Goal: Task Accomplishment & Management: Use online tool/utility

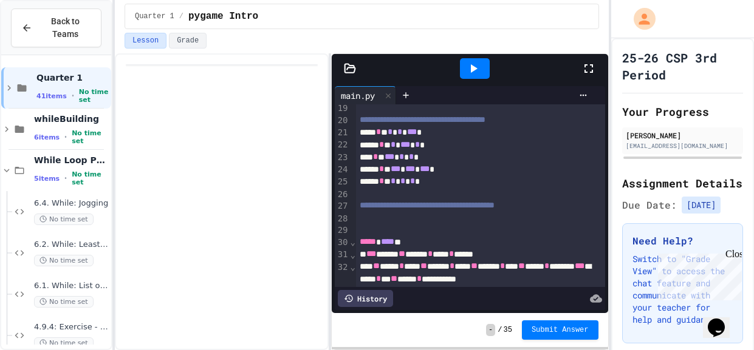
scroll to position [250, 0]
click at [12, 171] on icon at bounding box center [6, 170] width 11 height 11
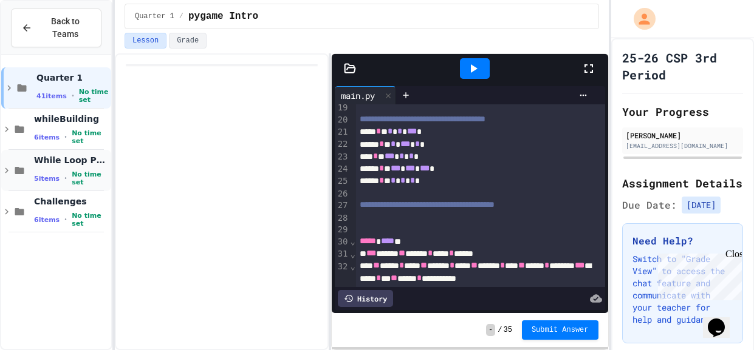
click at [12, 171] on icon at bounding box center [6, 170] width 11 height 11
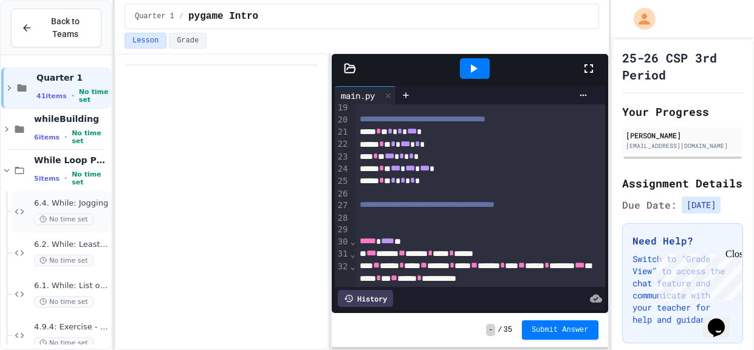
click at [17, 217] on div "6.4. While: Jogging No time set" at bounding box center [61, 211] width 99 height 41
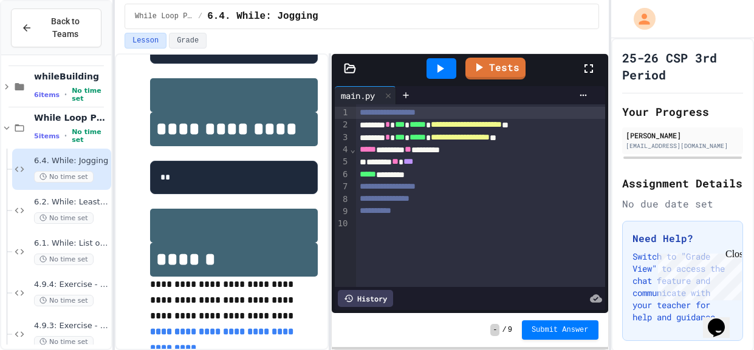
scroll to position [362, 0]
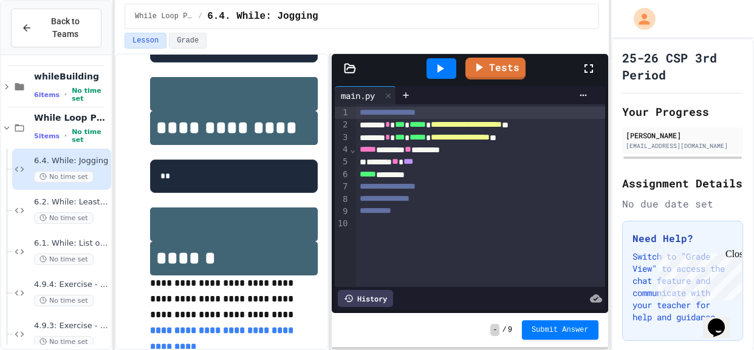
click at [576, 137] on div "**********" at bounding box center [480, 138] width 249 height 12
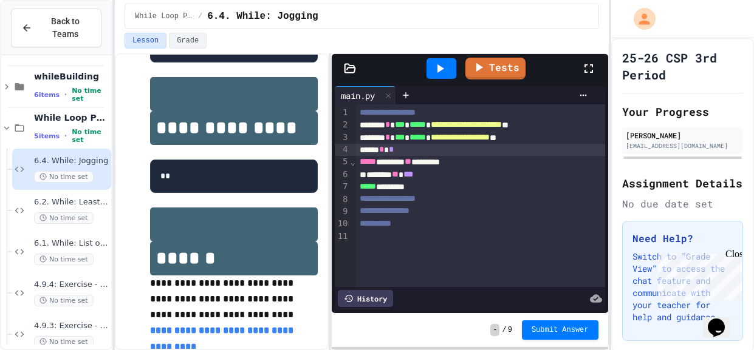
click at [453, 175] on div "******* ** ***" at bounding box center [480, 175] width 249 height 12
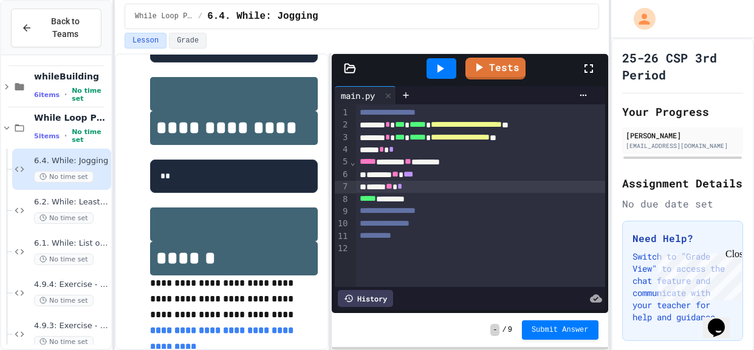
click at [414, 197] on div "***** *********" at bounding box center [480, 199] width 249 height 12
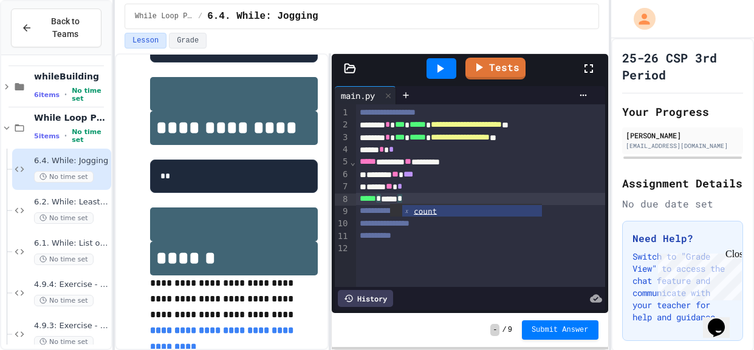
click at [439, 69] on icon at bounding box center [440, 68] width 7 height 9
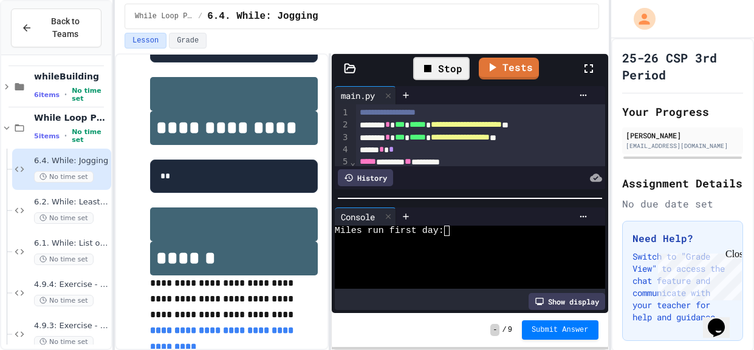
click at [405, 268] on div at bounding box center [463, 273] width 257 height 10
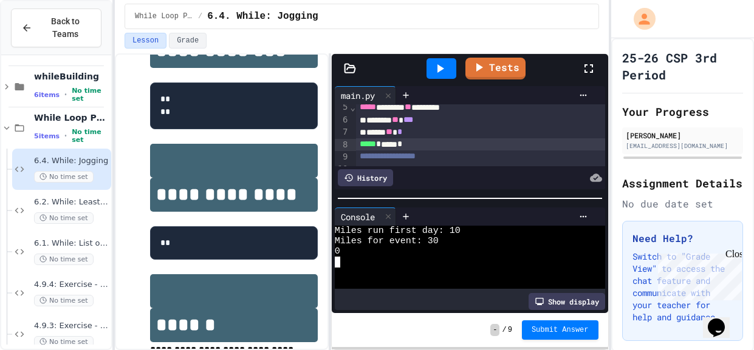
scroll to position [47, 0]
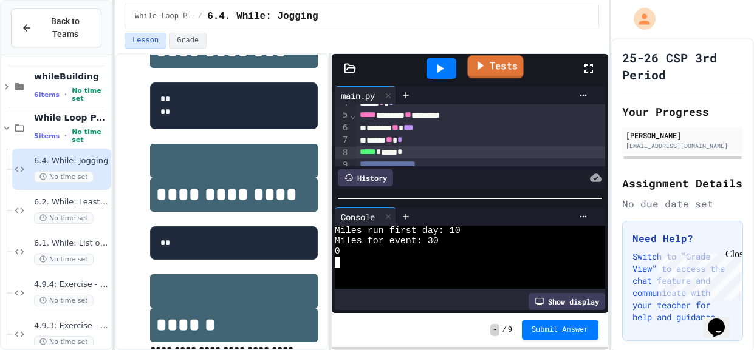
click at [491, 74] on link "Tests" at bounding box center [496, 66] width 56 height 23
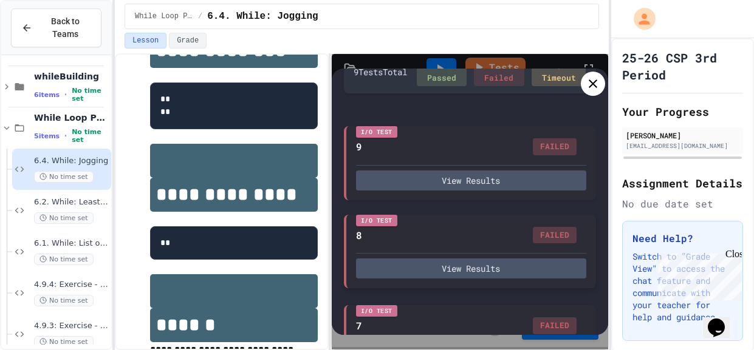
scroll to position [67, 0]
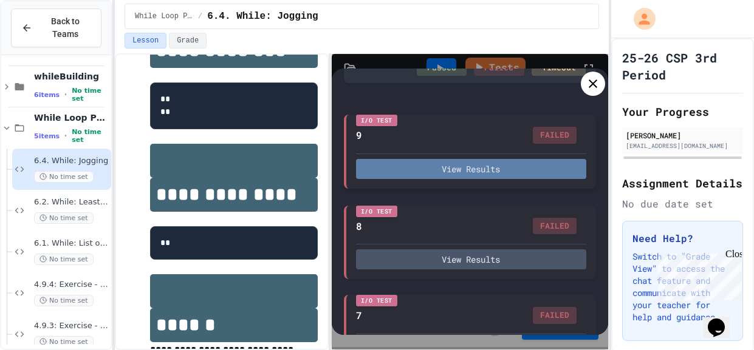
click at [449, 165] on button "View Results" at bounding box center [471, 169] width 230 height 20
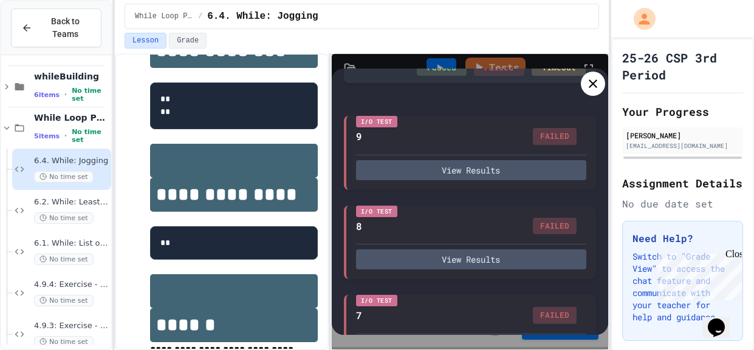
click at [590, 78] on icon at bounding box center [593, 84] width 15 height 15
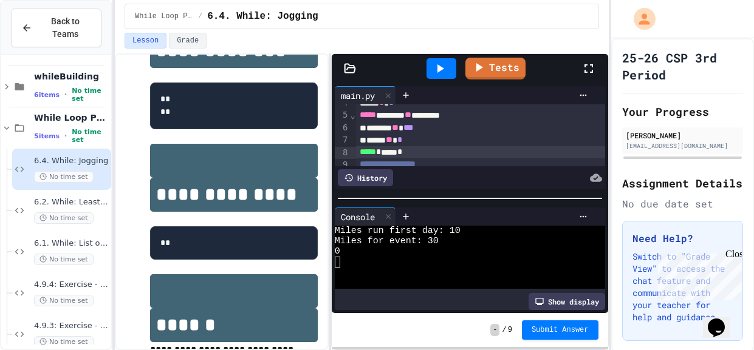
click at [442, 72] on icon at bounding box center [439, 68] width 15 height 15
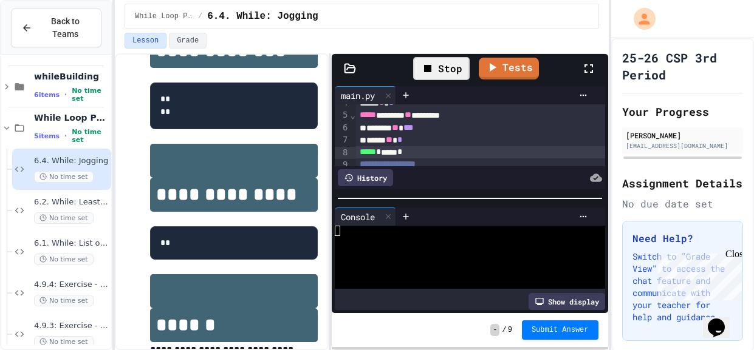
click at [465, 250] on div at bounding box center [463, 252] width 257 height 10
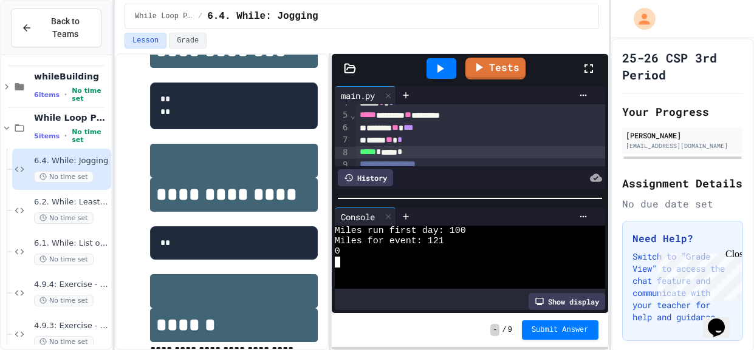
click at [412, 138] on div "***** ** *" at bounding box center [480, 140] width 249 height 12
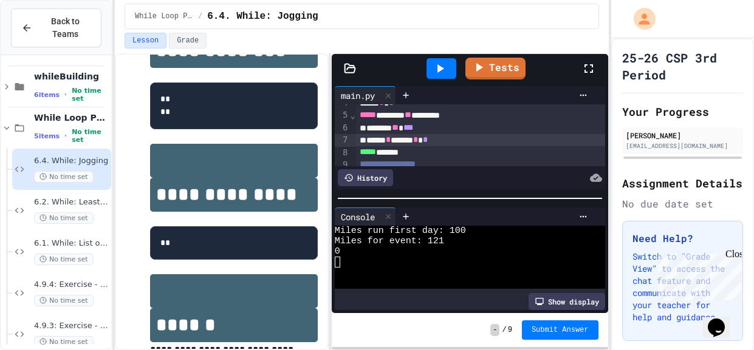
click at [450, 78] on div at bounding box center [441, 68] width 30 height 21
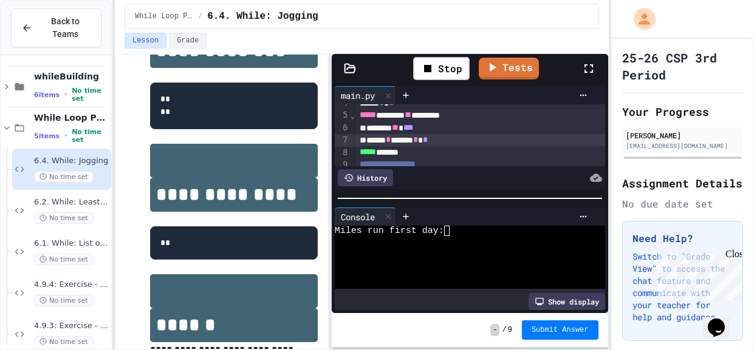
click at [438, 278] on div at bounding box center [463, 273] width 257 height 10
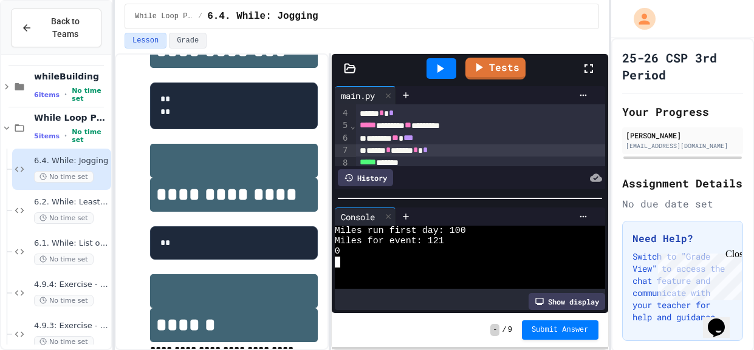
scroll to position [49, 0]
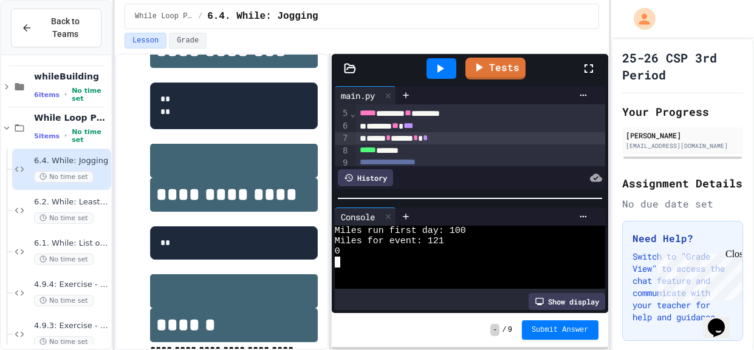
click at [398, 125] on span "**" at bounding box center [395, 125] width 7 height 9
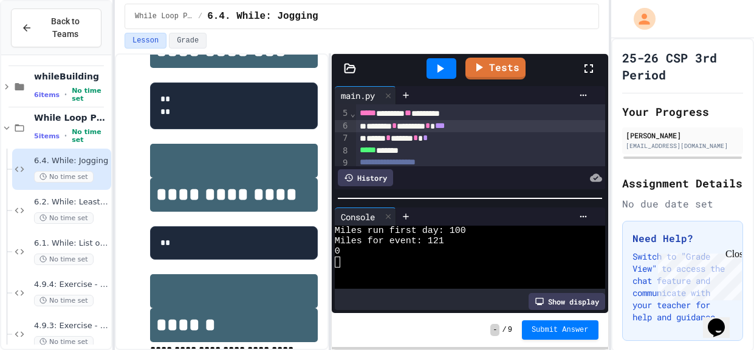
click at [440, 73] on icon at bounding box center [439, 68] width 15 height 15
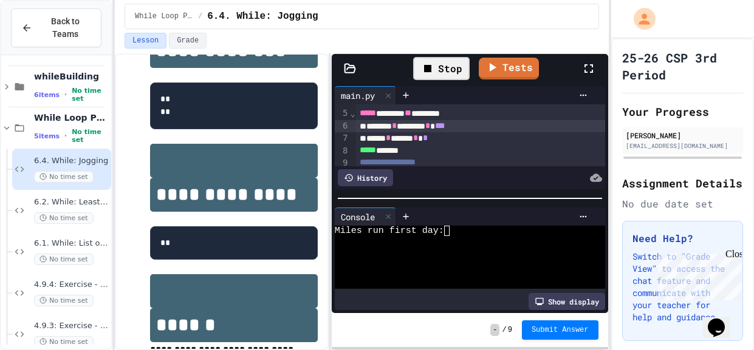
click at [438, 287] on div at bounding box center [463, 283] width 257 height 10
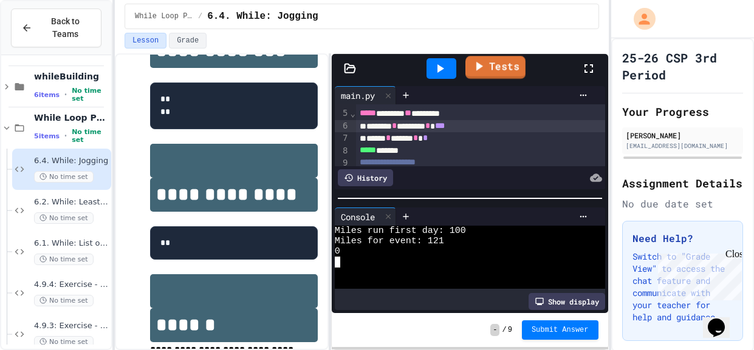
click at [501, 70] on link "Tests" at bounding box center [495, 67] width 60 height 23
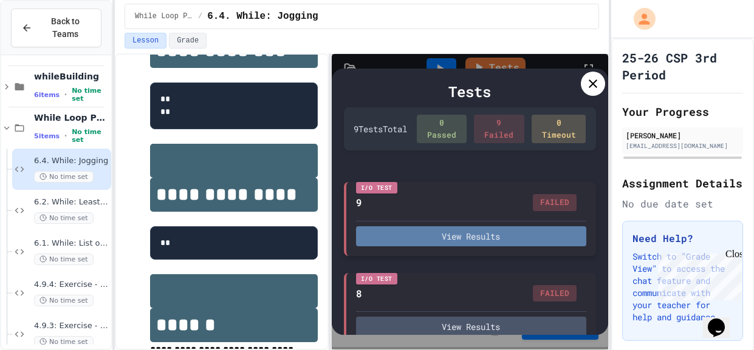
click at [504, 230] on button "View Results" at bounding box center [471, 237] width 230 height 20
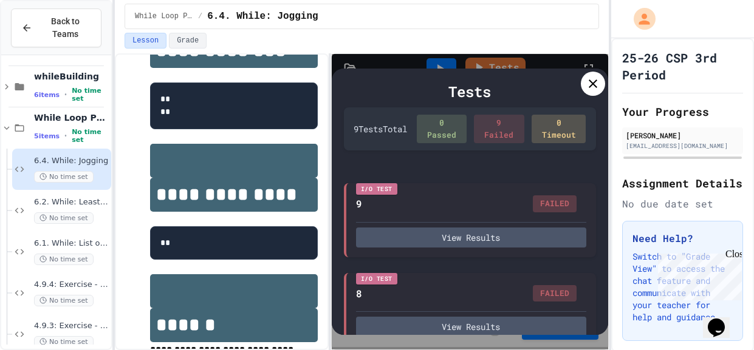
click at [592, 83] on icon at bounding box center [593, 84] width 9 height 9
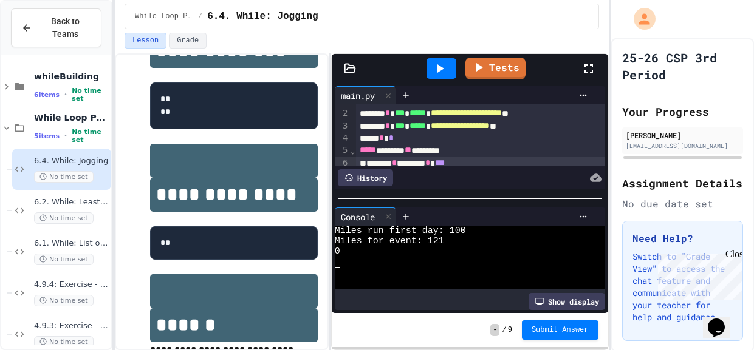
scroll to position [10, 0]
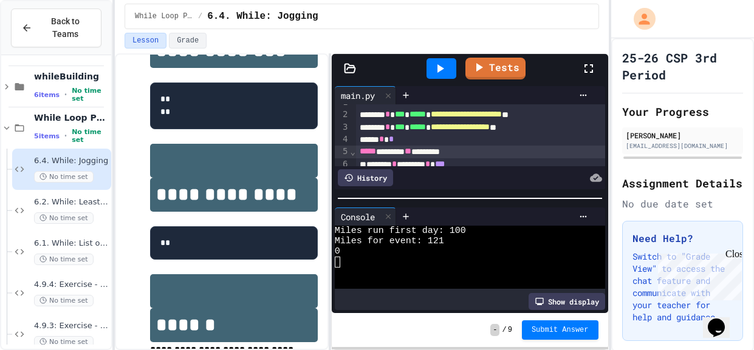
click at [411, 154] on span "**" at bounding box center [408, 151] width 7 height 9
click at [439, 72] on icon at bounding box center [439, 68] width 15 height 15
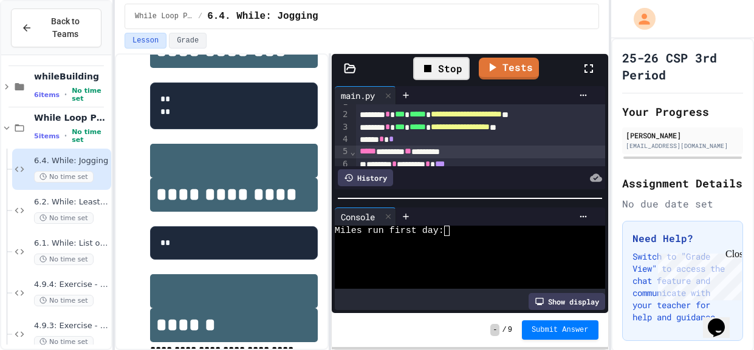
click at [392, 280] on div at bounding box center [463, 283] width 257 height 10
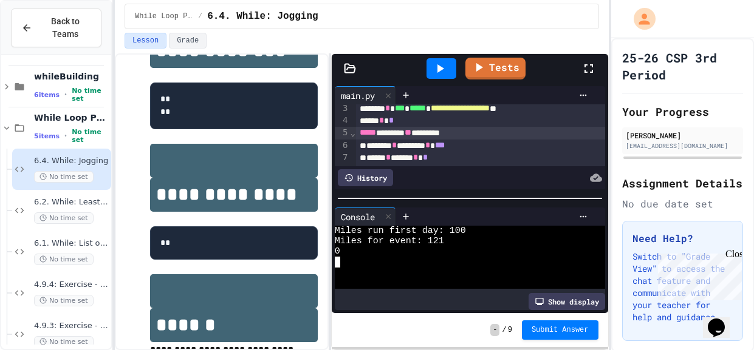
scroll to position [27, 0]
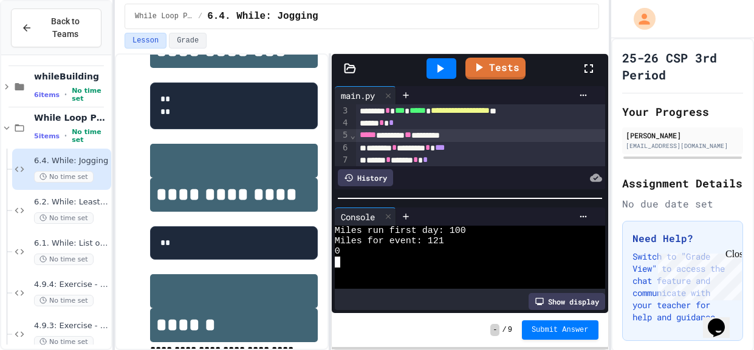
click at [471, 157] on div "***** * ***** * *" at bounding box center [480, 160] width 249 height 12
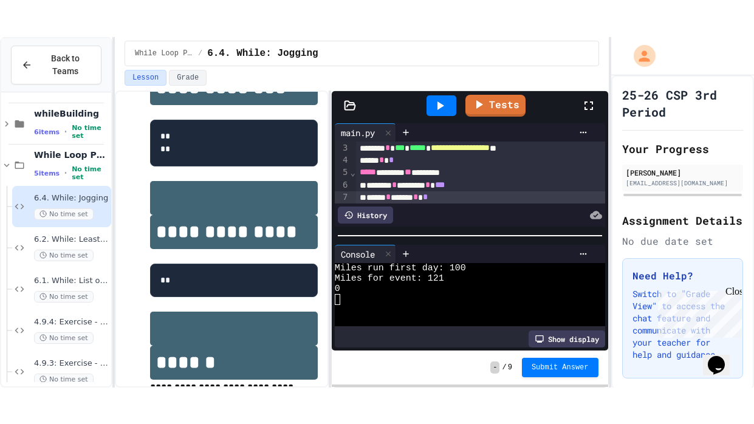
scroll to position [41, 0]
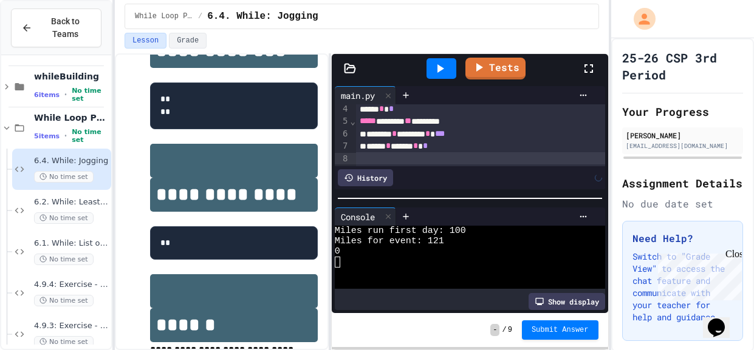
click at [437, 63] on icon at bounding box center [439, 68] width 15 height 15
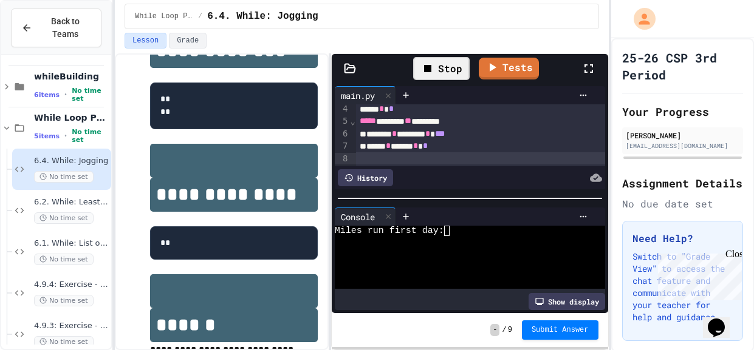
click at [422, 291] on div "WWWWWWWWWWWWWWWWWWWWWWWWWWWWWWWW Miles run first day:" at bounding box center [470, 260] width 270 height 68
click at [450, 238] on div at bounding box center [463, 241] width 257 height 10
click at [432, 83] on div "Stop" at bounding box center [441, 68] width 69 height 35
click at [416, 60] on div "Stop" at bounding box center [441, 68] width 56 height 23
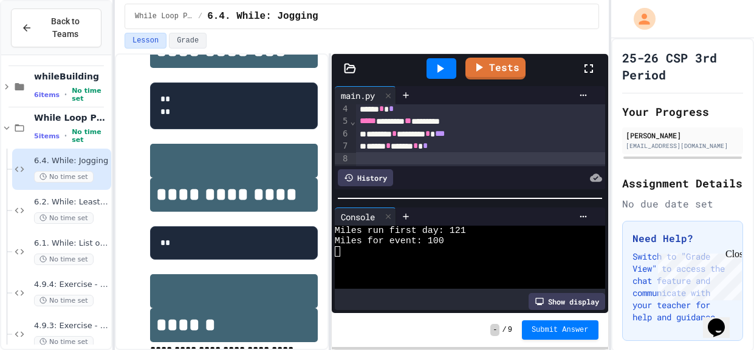
click at [437, 73] on icon at bounding box center [439, 68] width 15 height 15
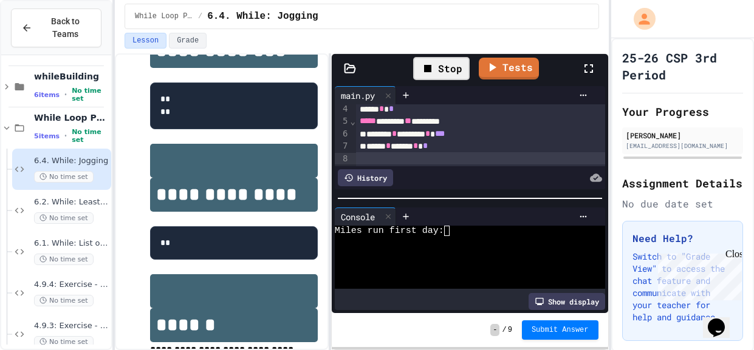
click at [409, 268] on div at bounding box center [463, 273] width 257 height 10
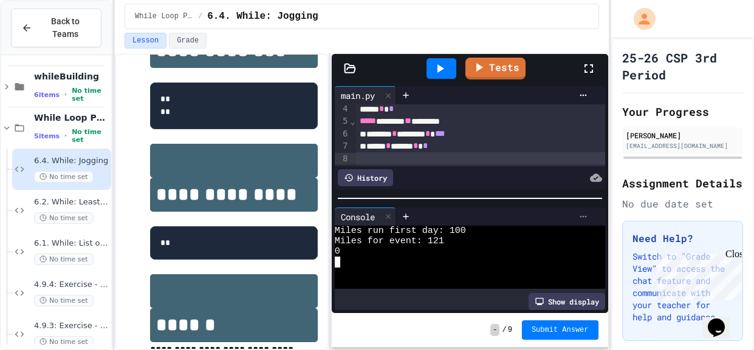
click at [583, 216] on icon at bounding box center [582, 217] width 7 height 2
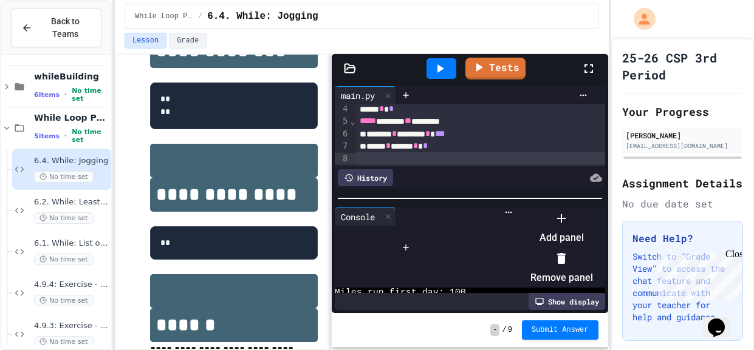
click at [518, 209] on div at bounding box center [555, 209] width 75 height 0
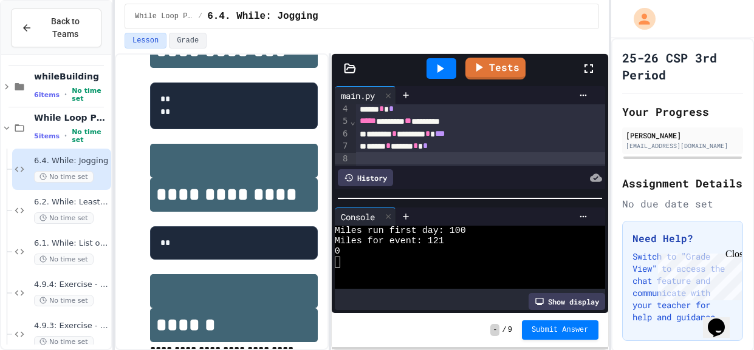
click at [446, 75] on icon at bounding box center [439, 68] width 15 height 15
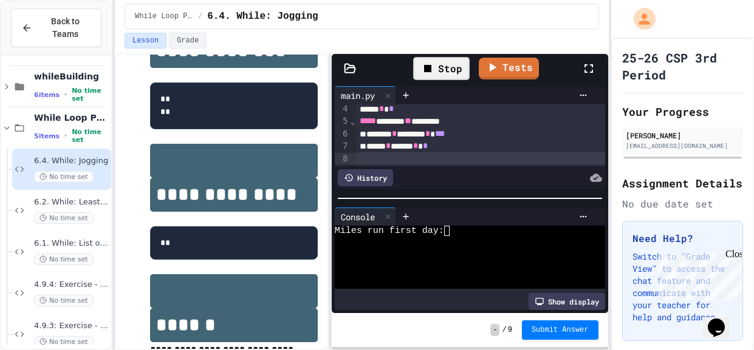
click at [533, 272] on div at bounding box center [463, 273] width 257 height 10
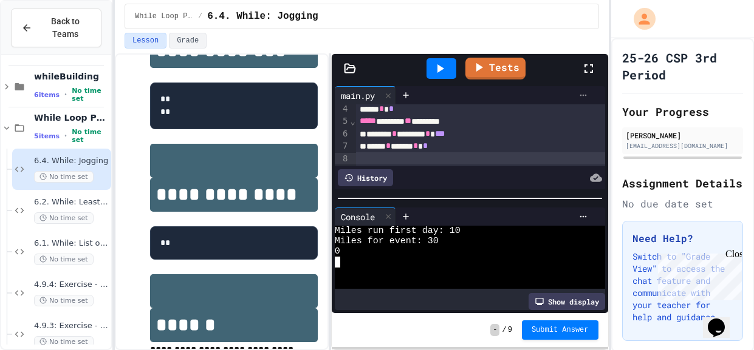
click at [585, 95] on icon at bounding box center [582, 96] width 7 height 2
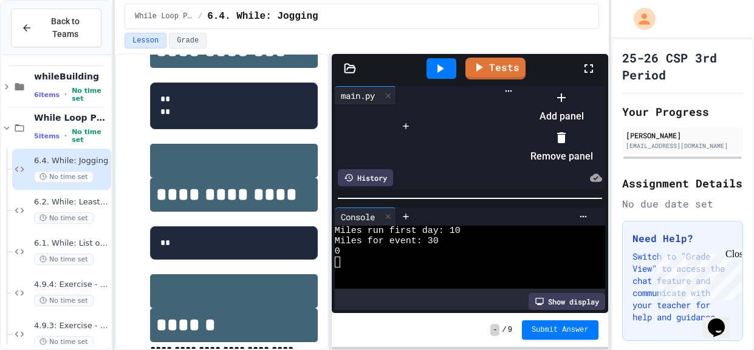
click at [584, 87] on div at bounding box center [555, 87] width 75 height 0
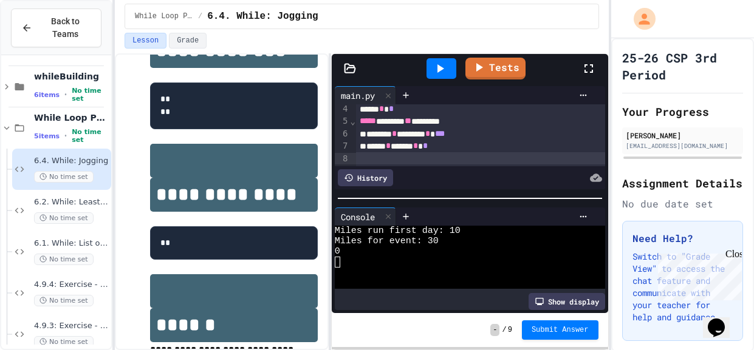
click at [590, 69] on icon at bounding box center [588, 68] width 15 height 15
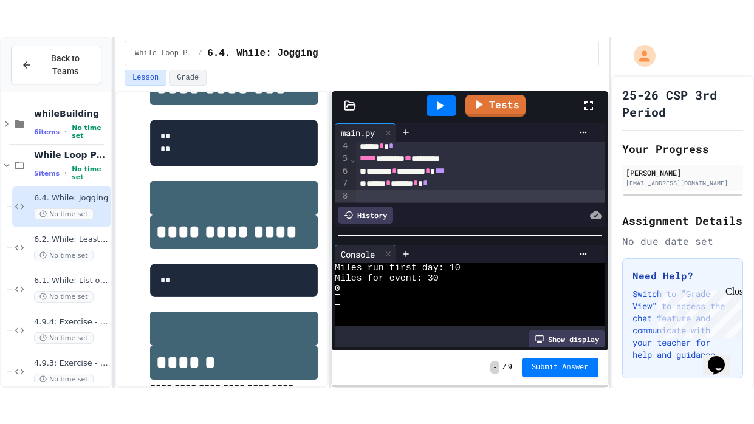
scroll to position [21, 0]
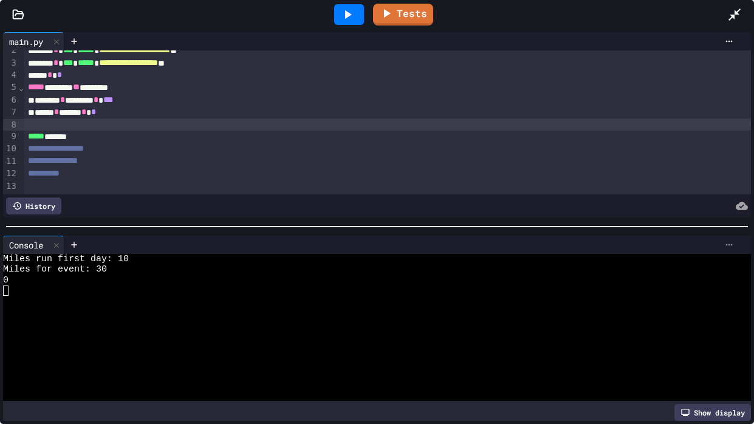
click at [733, 247] on icon at bounding box center [729, 245] width 10 height 10
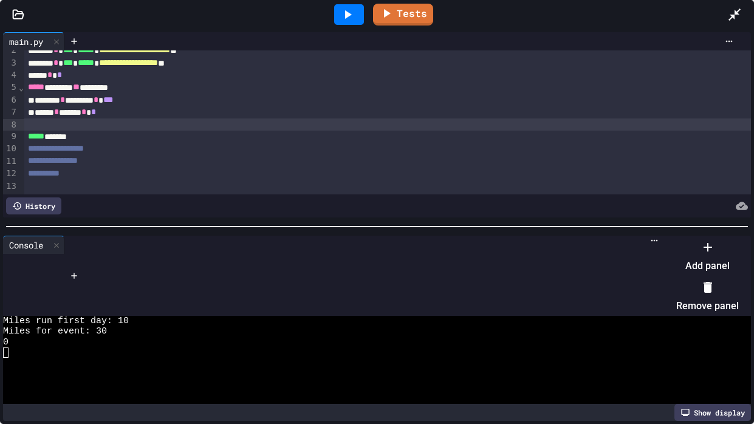
scroll to position [28, 0]
click at [709, 289] on li "Remove panel" at bounding box center [707, 296] width 63 height 39
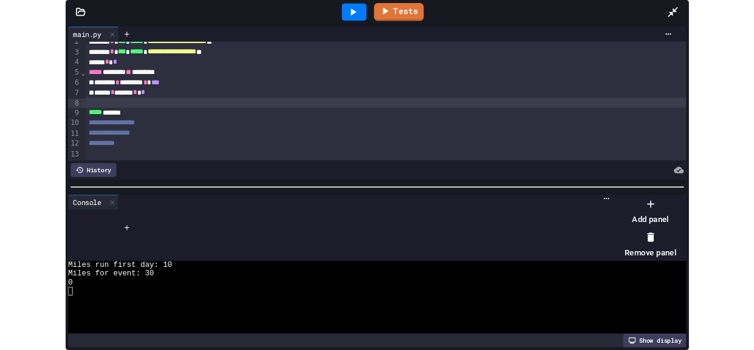
scroll to position [0, 0]
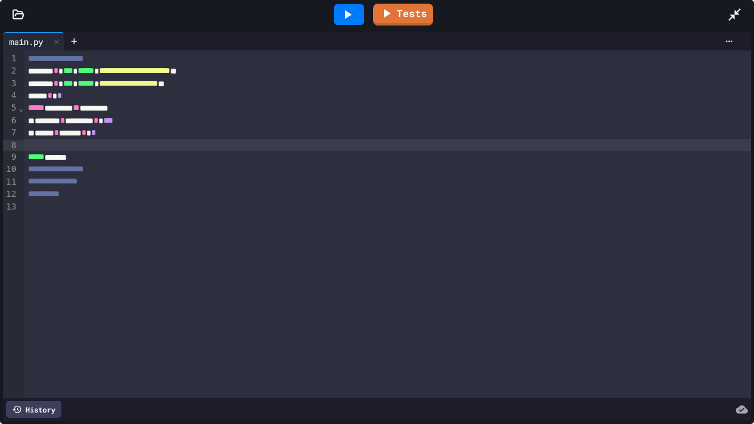
click at [32, 145] on div at bounding box center [387, 145] width 726 height 12
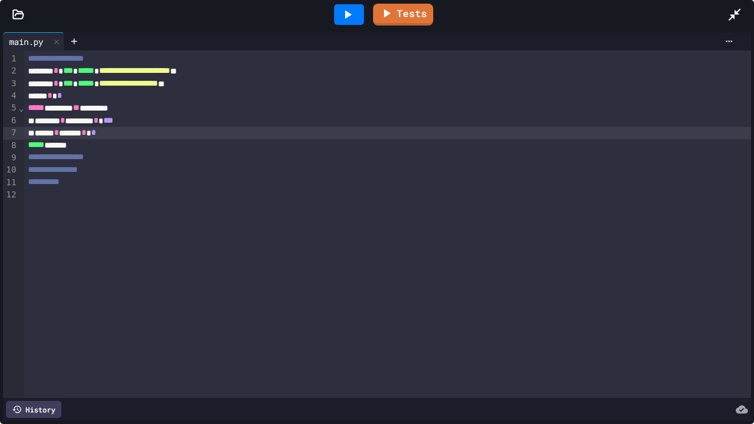
click at [80, 107] on span "**" at bounding box center [76, 107] width 7 height 9
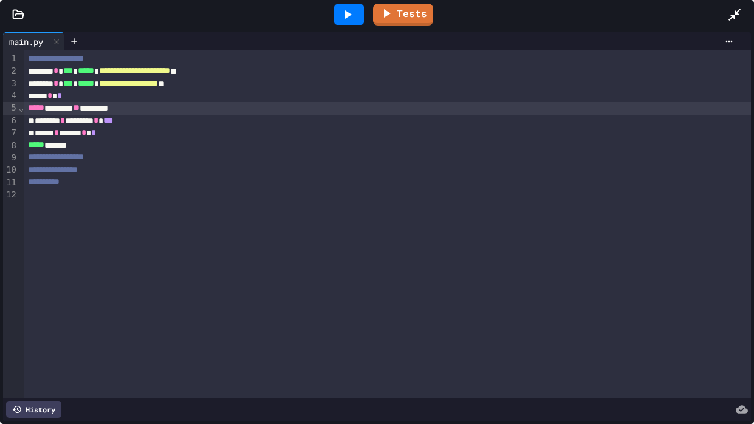
click at [350, 13] on icon at bounding box center [347, 14] width 15 height 15
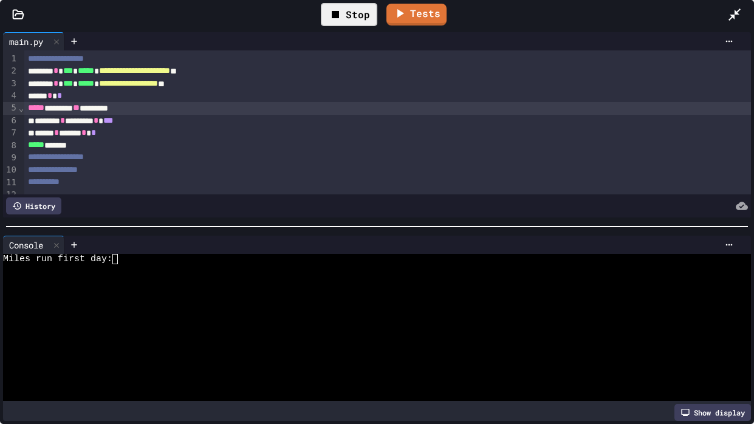
click at [234, 280] on div at bounding box center [372, 280] width 738 height 10
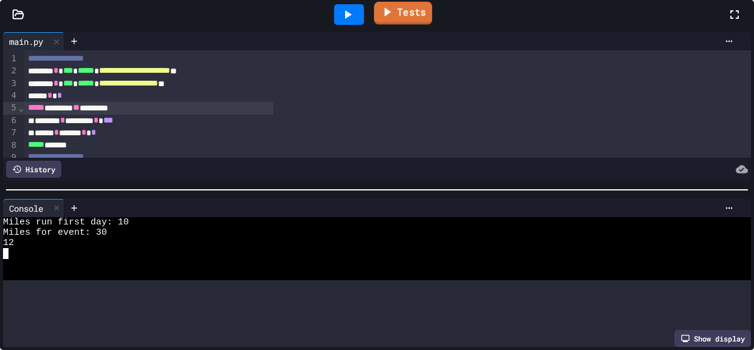
click at [432, 25] on link "Tests" at bounding box center [403, 13] width 58 height 23
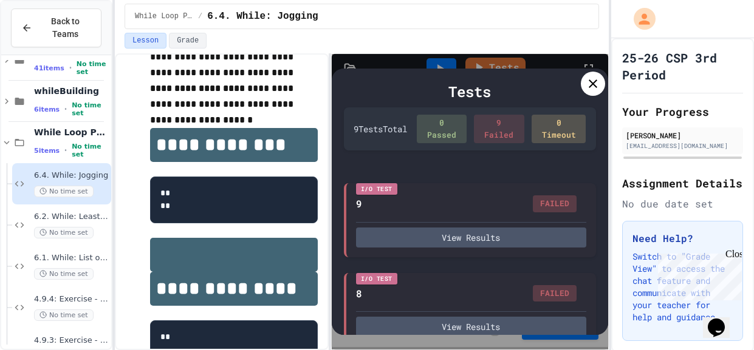
scroll to position [203, 0]
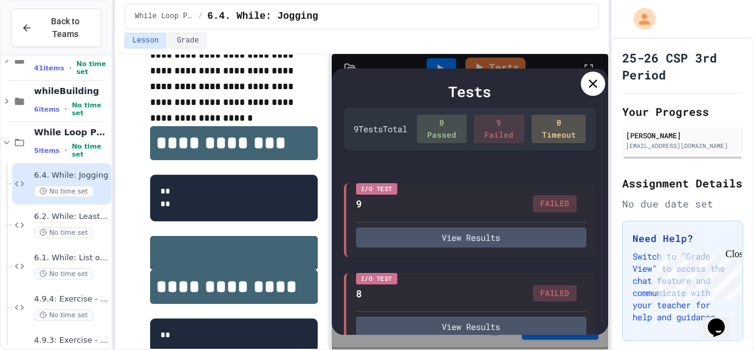
click at [593, 81] on icon at bounding box center [593, 84] width 15 height 15
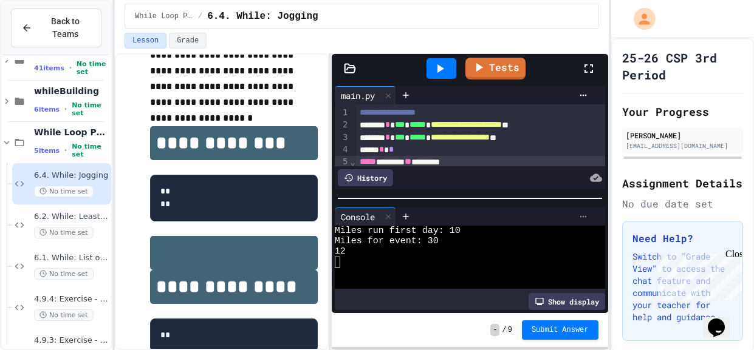
click at [573, 216] on div at bounding box center [582, 217] width 19 height 10
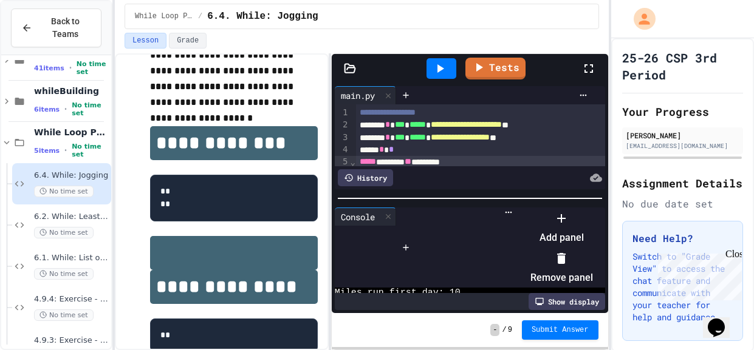
click at [566, 256] on icon at bounding box center [561, 258] width 9 height 11
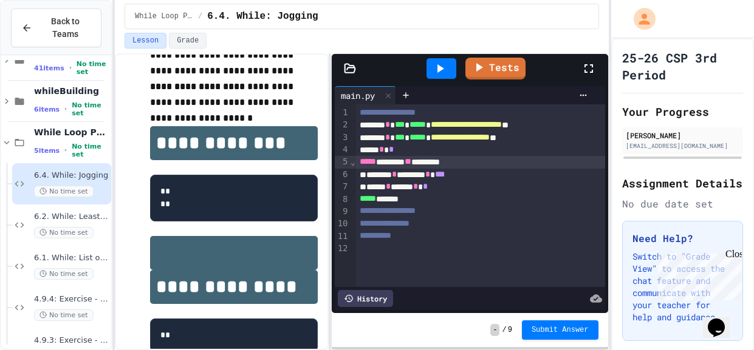
click at [462, 189] on div "***** * ***** * *" at bounding box center [480, 187] width 249 height 12
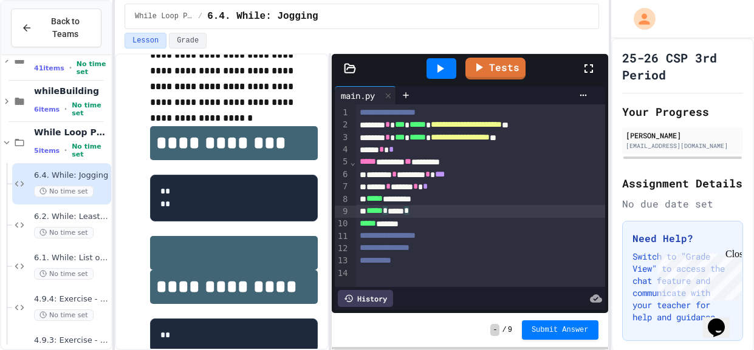
click at [439, 69] on icon at bounding box center [440, 68] width 7 height 9
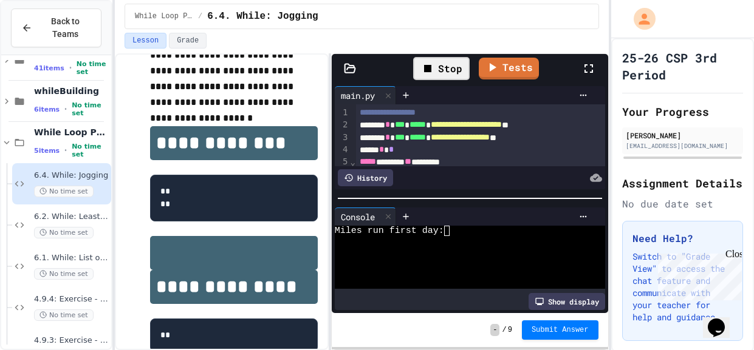
click at [419, 258] on div at bounding box center [463, 262] width 257 height 10
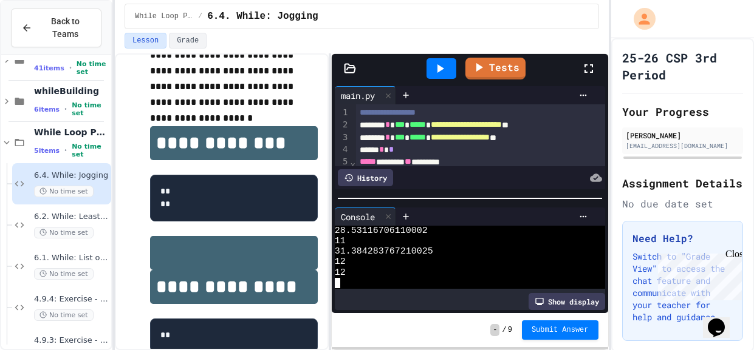
scroll to position [225, 0]
click at [411, 161] on span "**" at bounding box center [408, 161] width 7 height 9
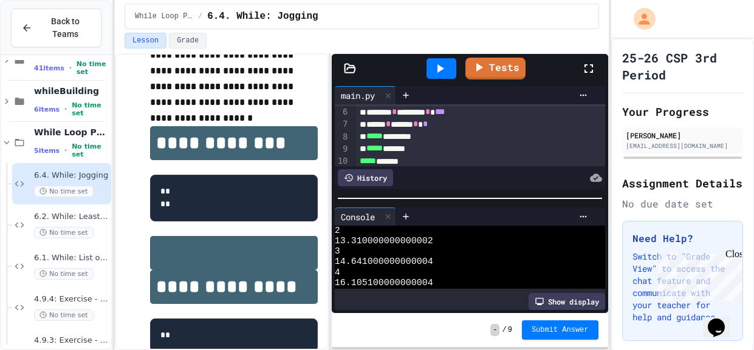
scroll to position [0, 0]
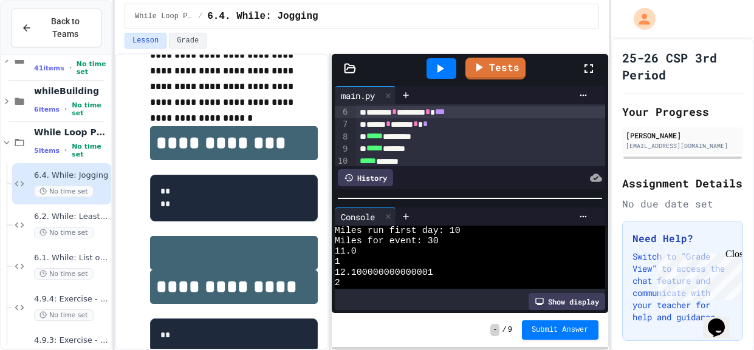
click at [371, 111] on div "******* * ******* * ***" at bounding box center [480, 112] width 249 height 12
click at [504, 114] on div "* ******* * ******* * ***" at bounding box center [480, 112] width 249 height 12
click at [369, 111] on div "* ******* * ******* * *** *" at bounding box center [480, 112] width 249 height 12
click at [445, 67] on icon at bounding box center [439, 68] width 15 height 15
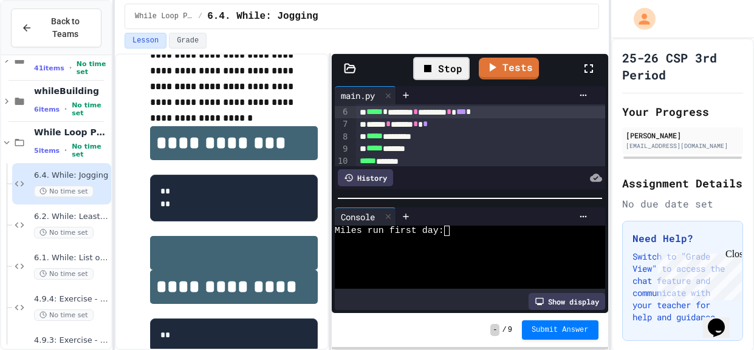
click at [415, 244] on div at bounding box center [463, 241] width 257 height 10
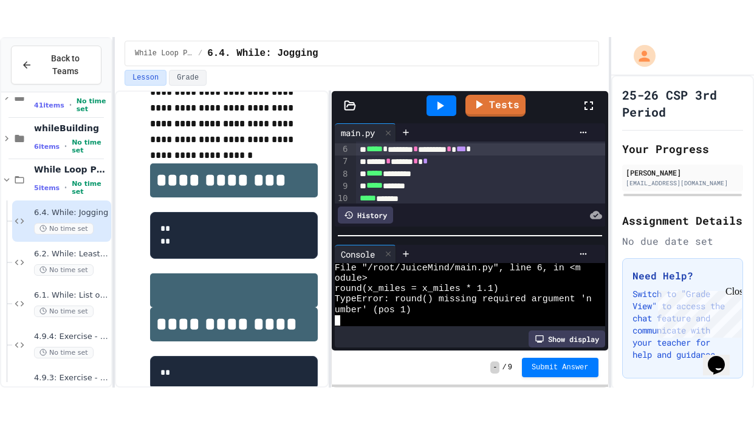
scroll to position [31, 0]
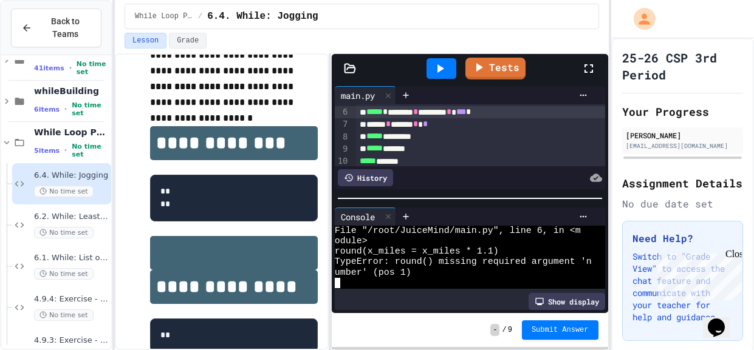
click at [587, 68] on icon at bounding box center [588, 68] width 15 height 15
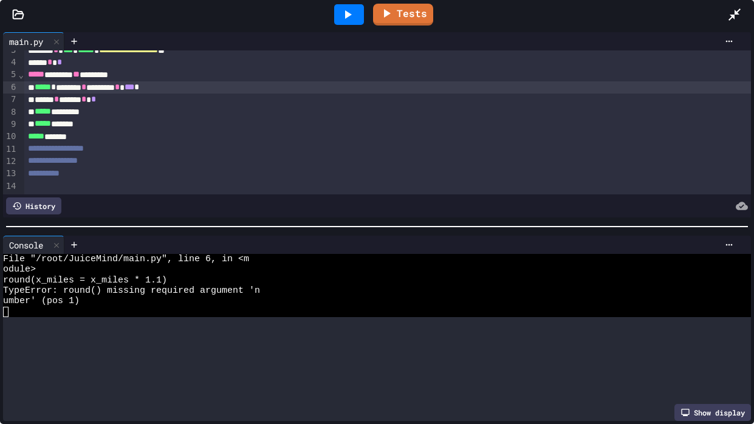
scroll to position [0, 0]
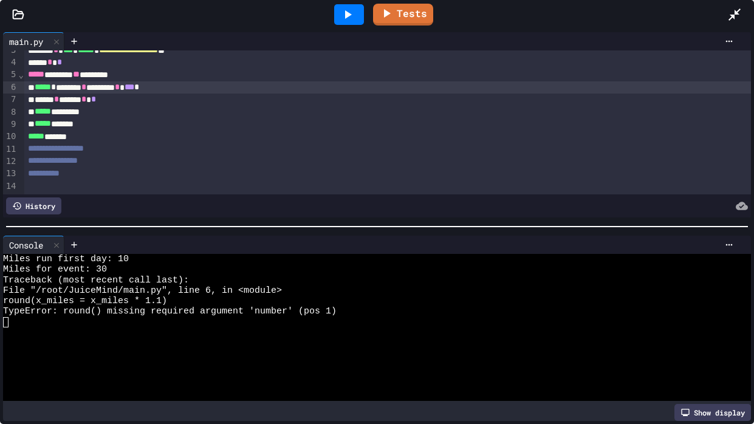
click at [225, 91] on div "***** * ******* * ******* * *** *" at bounding box center [387, 87] width 726 height 12
click at [355, 24] on div at bounding box center [349, 14] width 30 height 21
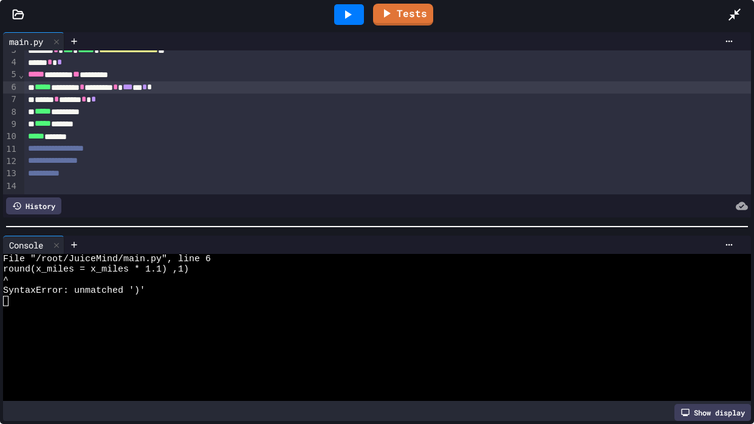
click at [66, 86] on div "***** ******** * ******* * *** *** * *" at bounding box center [387, 87] width 726 height 12
click at [340, 3] on div at bounding box center [349, 14] width 42 height 33
click at [341, 18] on icon at bounding box center [347, 14] width 15 height 15
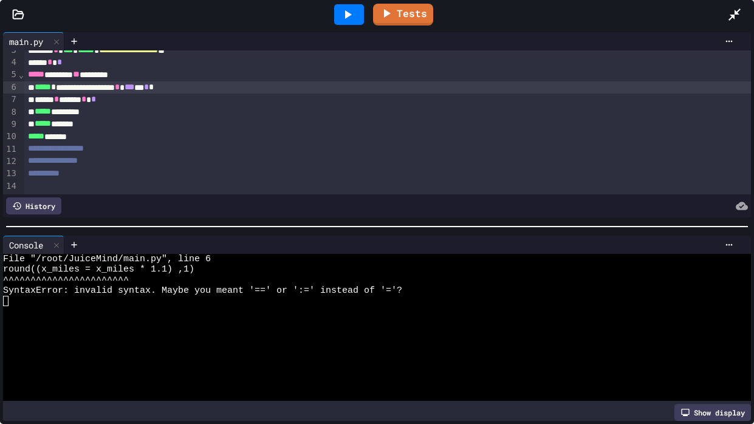
click at [119, 86] on div "**********" at bounding box center [387, 87] width 726 height 12
click at [350, 17] on icon at bounding box center [347, 14] width 15 height 15
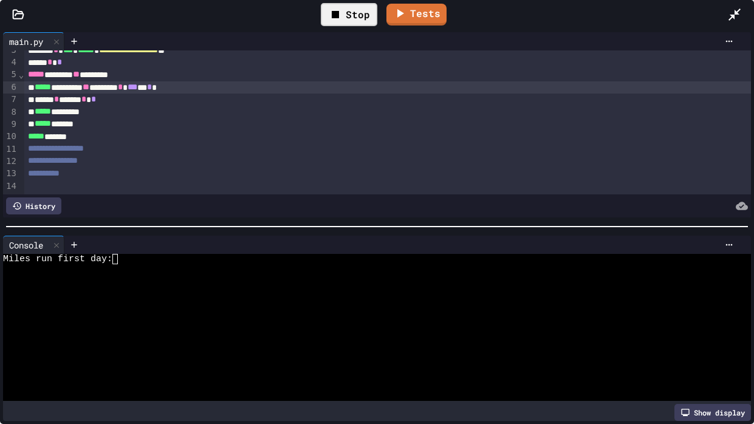
click at [203, 310] on div at bounding box center [372, 311] width 738 height 10
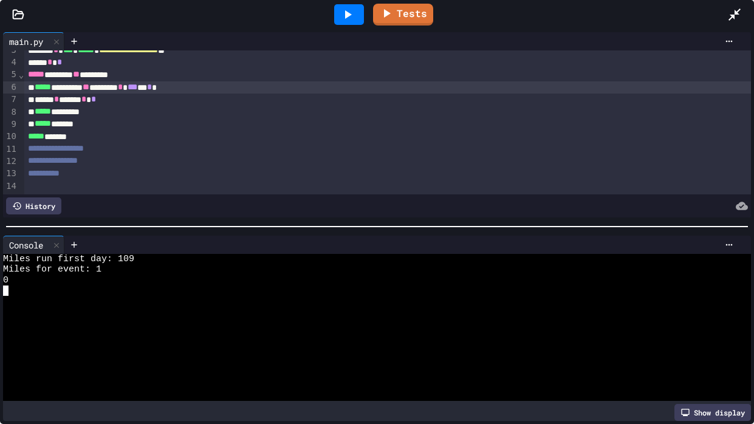
click at [351, 28] on div at bounding box center [349, 14] width 42 height 33
click at [343, 13] on icon at bounding box center [347, 14] width 15 height 15
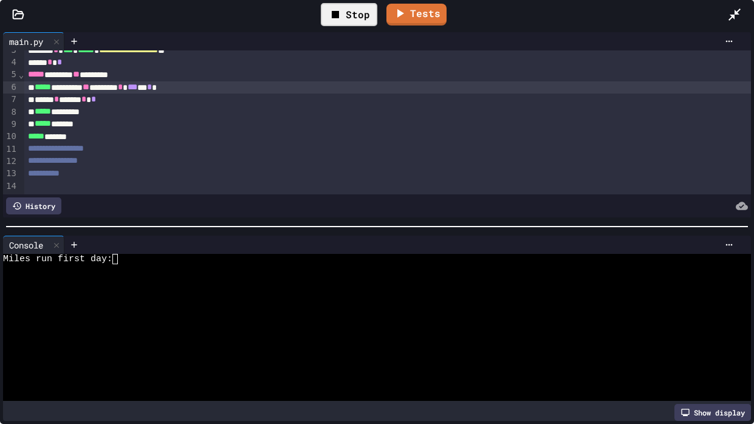
click at [126, 270] on div at bounding box center [372, 269] width 738 height 10
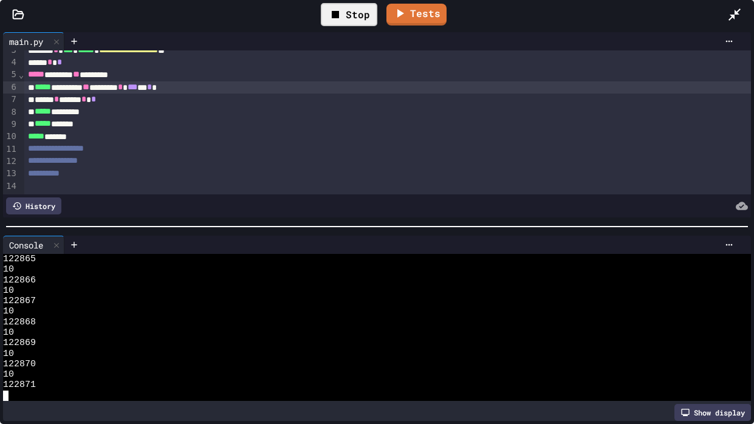
click at [336, 17] on icon at bounding box center [335, 14] width 7 height 7
click at [730, 246] on icon at bounding box center [729, 245] width 10 height 10
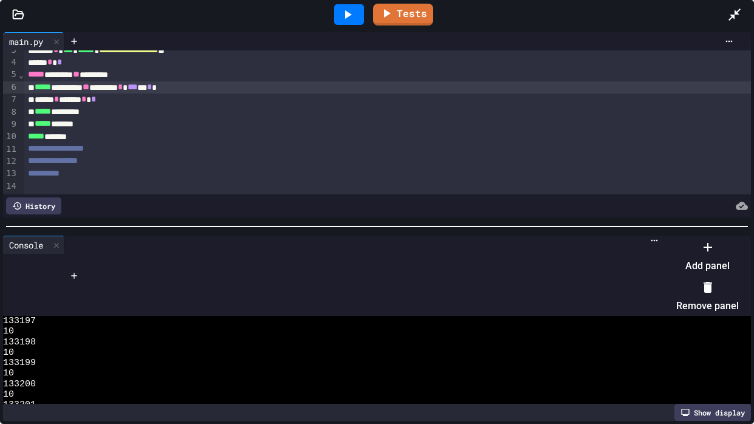
click at [725, 286] on li "Remove panel" at bounding box center [707, 296] width 63 height 39
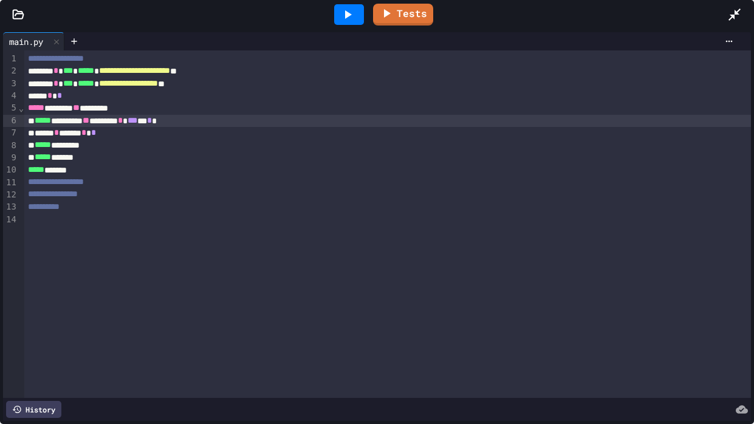
click at [125, 117] on div "***** ********* ** ******* * *** *** * *" at bounding box center [387, 121] width 726 height 12
click at [179, 119] on div "***** ********* ** ******* * *** *** * *" at bounding box center [387, 121] width 726 height 12
click at [340, 23] on div at bounding box center [349, 14] width 30 height 21
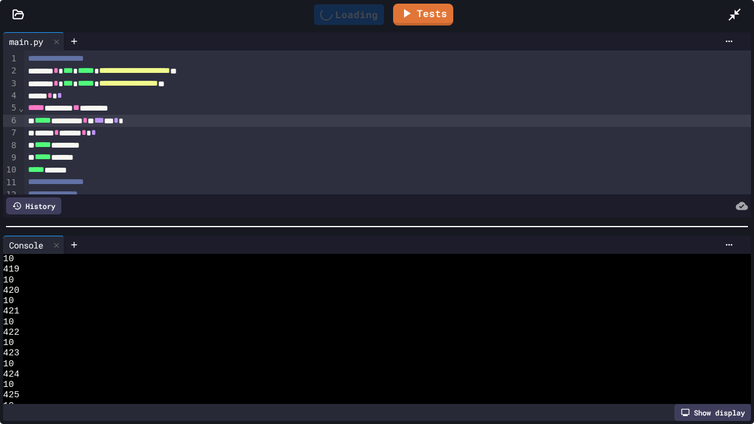
scroll to position [10485, 0]
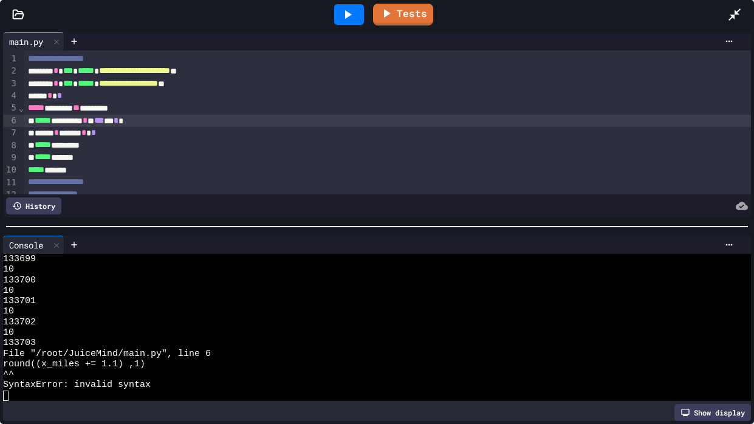
click at [184, 120] on div "***** ********* * * *** *** * *" at bounding box center [387, 121] width 726 height 12
click at [67, 122] on div "***** * * ******* * * *** *" at bounding box center [387, 121] width 726 height 12
click at [346, 16] on icon at bounding box center [348, 14] width 7 height 9
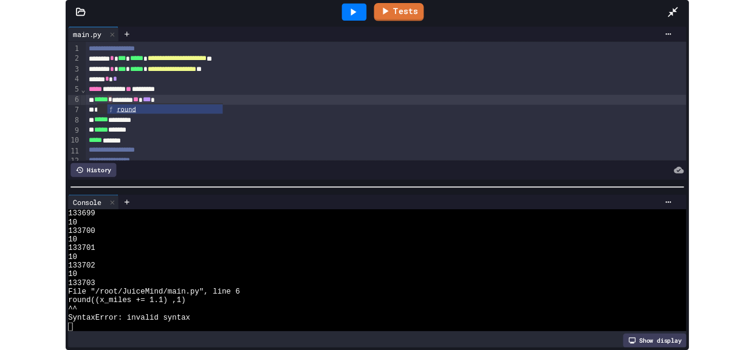
scroll to position [0, 0]
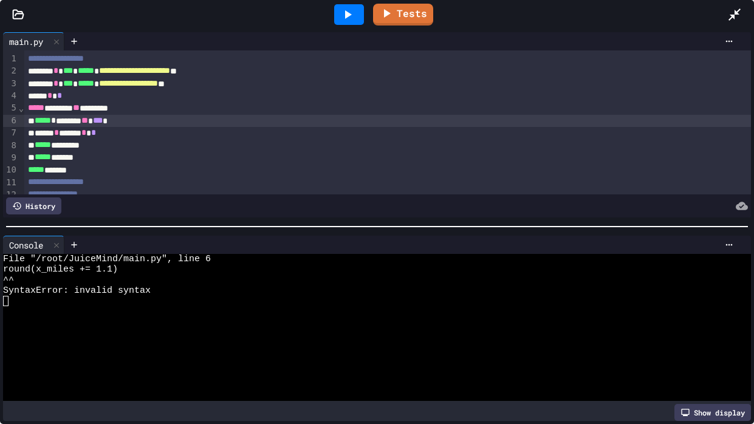
click at [88, 120] on span "**" at bounding box center [84, 120] width 7 height 9
click at [341, 16] on icon at bounding box center [347, 14] width 15 height 15
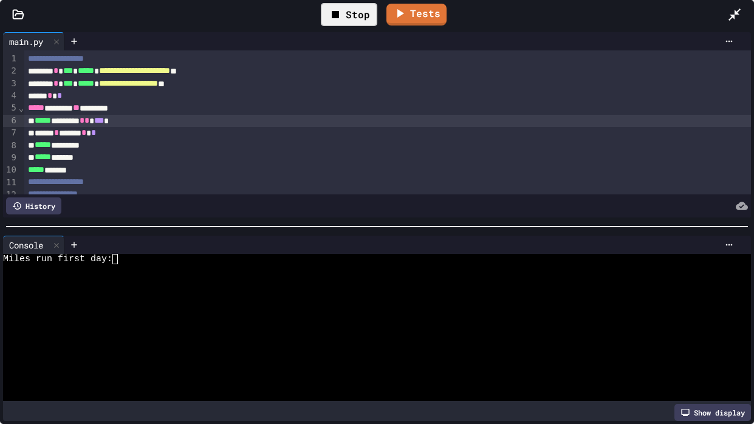
click at [142, 324] on div at bounding box center [372, 322] width 738 height 10
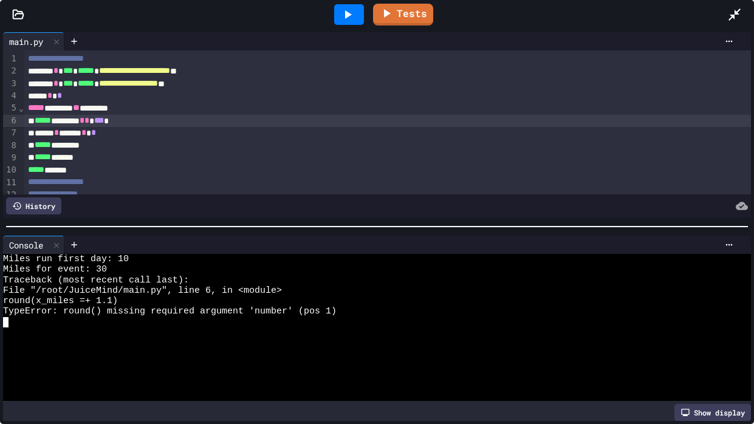
click at [150, 122] on div "***** ******** * * *** *" at bounding box center [387, 121] width 726 height 12
click at [346, 21] on icon at bounding box center [347, 14] width 15 height 15
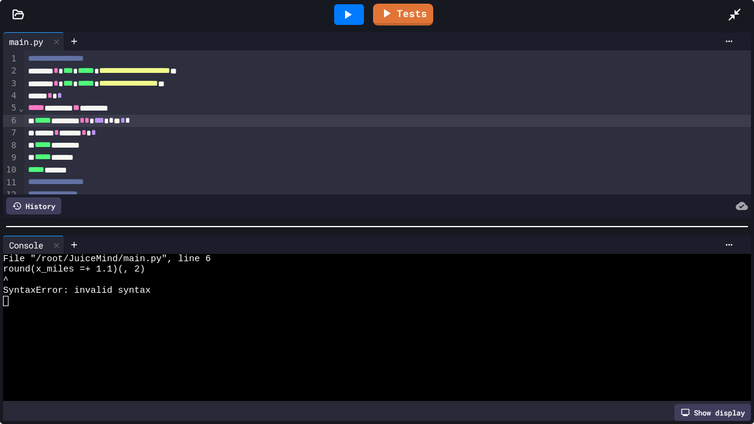
click at [151, 120] on div "***** ******** * * *** * * * * *" at bounding box center [387, 121] width 726 height 12
click at [51, 119] on span "*****" at bounding box center [43, 120] width 16 height 9
click at [177, 123] on div "**********" at bounding box center [387, 121] width 726 height 12
click at [75, 121] on div "**********" at bounding box center [387, 121] width 726 height 12
click at [61, 121] on span "*" at bounding box center [58, 120] width 5 height 9
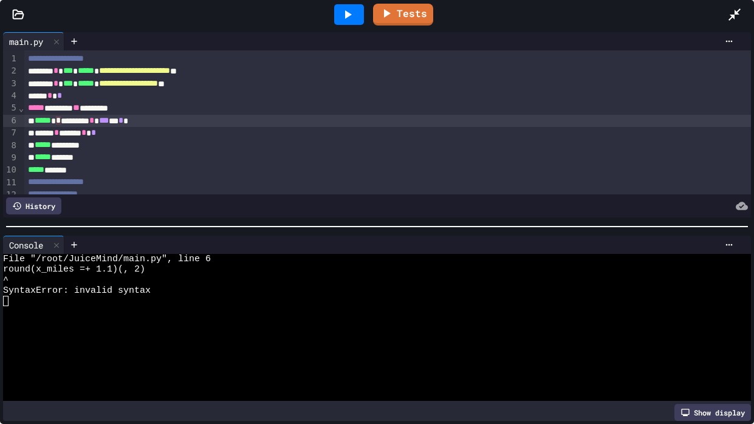
click at [352, 20] on icon at bounding box center [347, 14] width 15 height 15
click at [187, 117] on div "***** * * ********* * *** ** * *" at bounding box center [387, 121] width 726 height 12
click at [69, 120] on div "**********" at bounding box center [387, 121] width 726 height 12
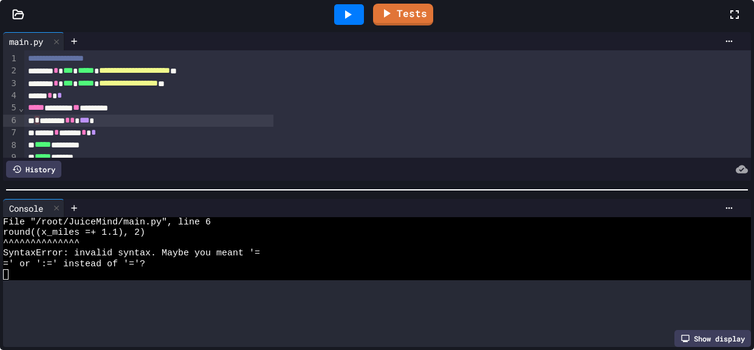
scroll to position [41, 0]
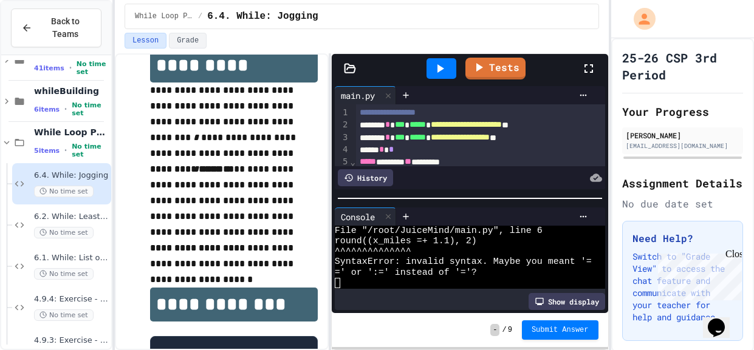
click at [413, 148] on div "***** * *" at bounding box center [480, 150] width 249 height 12
click at [446, 73] on icon at bounding box center [439, 68] width 15 height 15
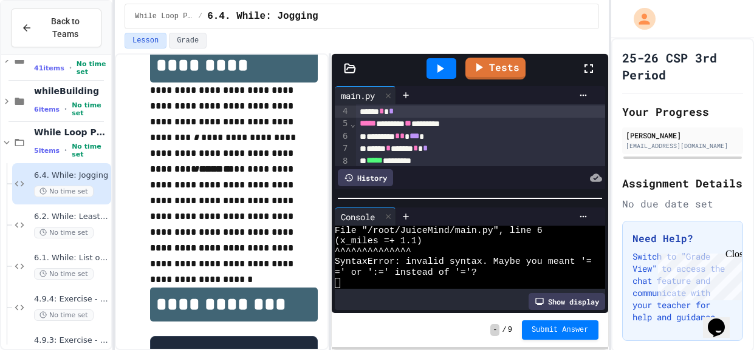
scroll to position [42, 0]
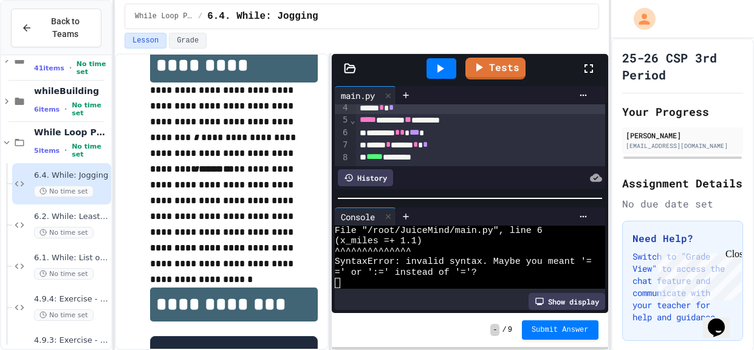
click at [405, 134] on span "*" at bounding box center [402, 132] width 5 height 9
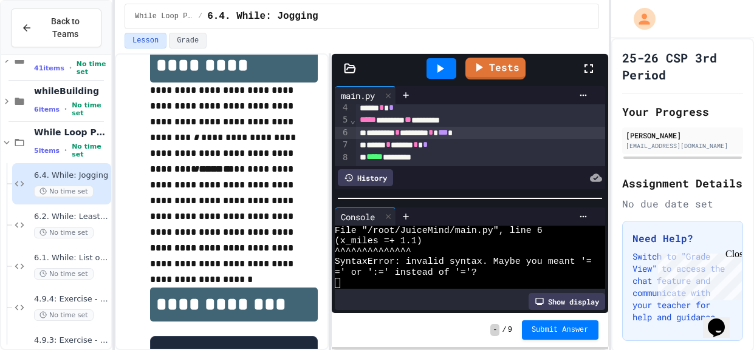
click at [453, 69] on div at bounding box center [441, 68] width 30 height 21
click at [374, 131] on div "* ******* * ******* * *** *" at bounding box center [480, 133] width 249 height 12
click at [496, 131] on div "******* * ******* * *** *" at bounding box center [480, 133] width 249 height 12
click at [438, 70] on icon at bounding box center [440, 68] width 7 height 9
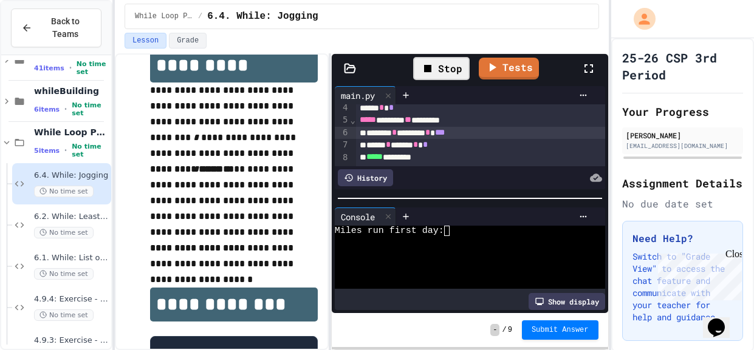
click at [429, 297] on div "Show display" at bounding box center [470, 301] width 270 height 17
click at [442, 253] on div at bounding box center [463, 252] width 257 height 10
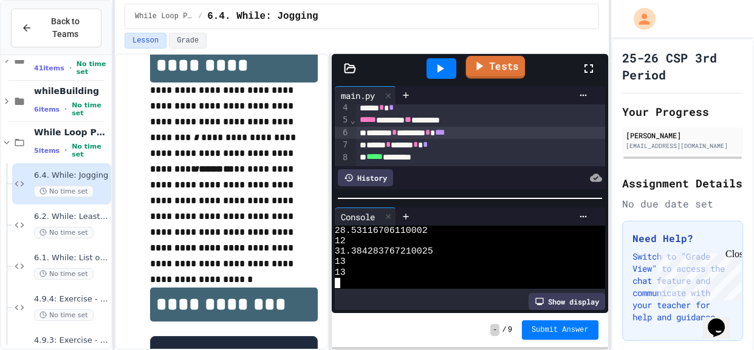
click at [478, 67] on icon at bounding box center [480, 66] width 7 height 9
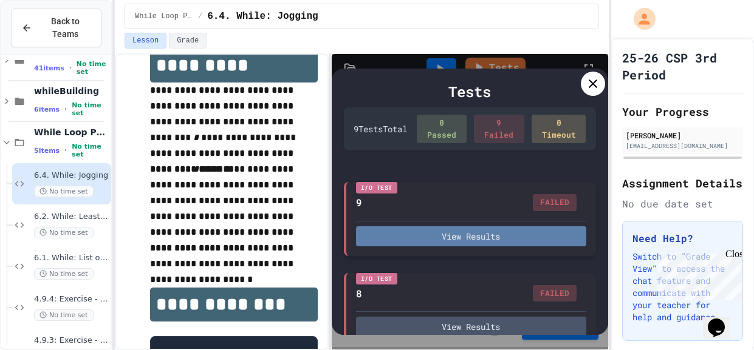
click at [494, 238] on button "View Results" at bounding box center [471, 237] width 230 height 20
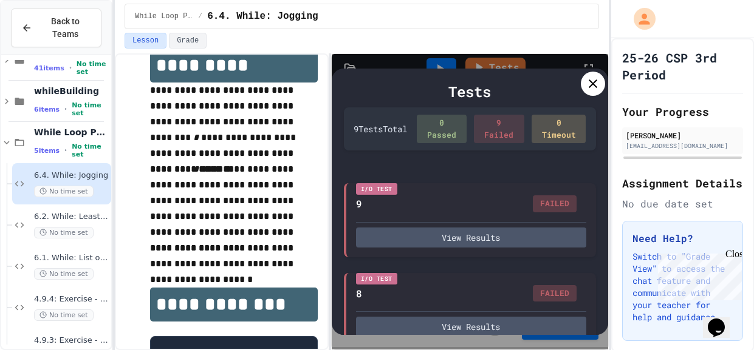
click at [600, 85] on div at bounding box center [593, 84] width 24 height 24
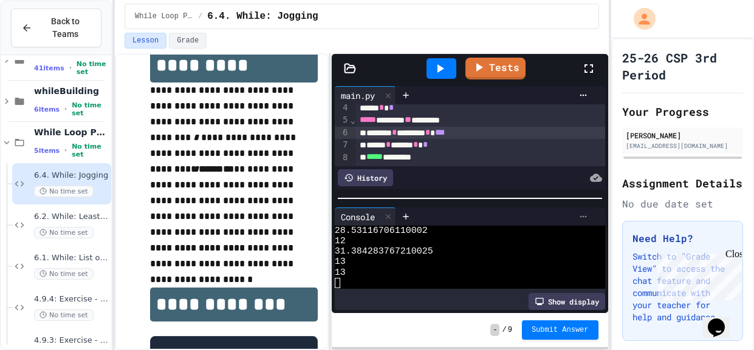
click at [581, 220] on icon at bounding box center [583, 217] width 10 height 10
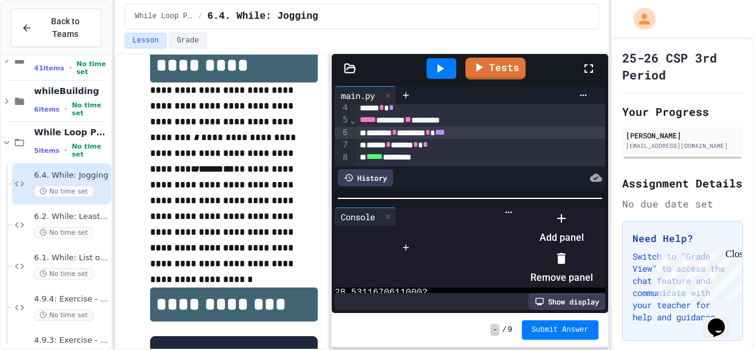
click at [566, 255] on icon at bounding box center [561, 258] width 9 height 11
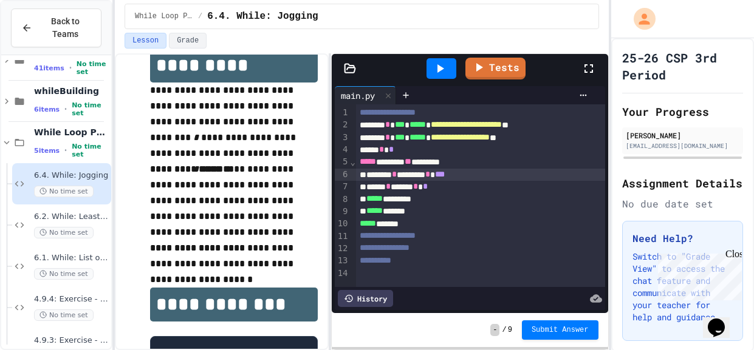
scroll to position [0, 0]
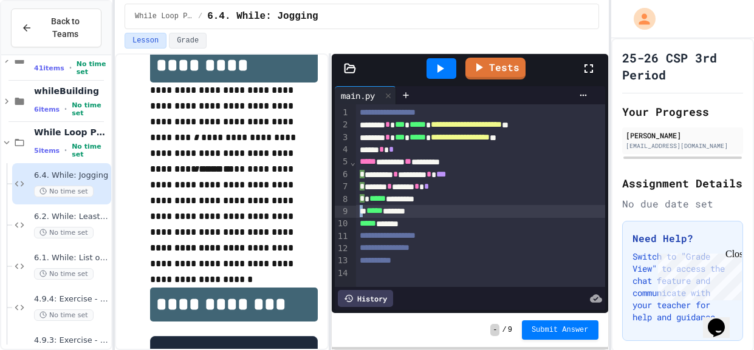
drag, startPoint x: 450, startPoint y: 200, endPoint x: 362, endPoint y: 210, distance: 88.7
click at [362, 210] on div "**********" at bounding box center [480, 195] width 249 height 183
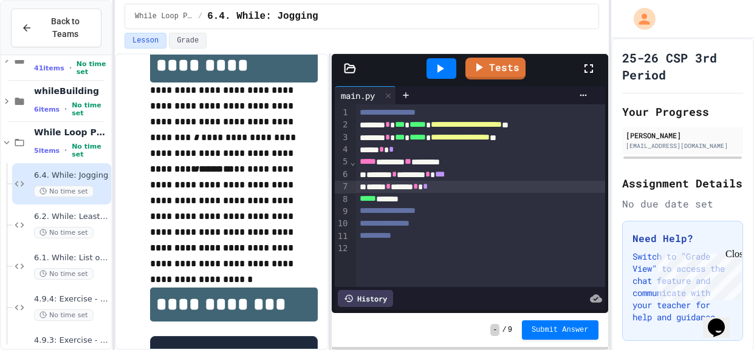
click at [437, 64] on icon at bounding box center [439, 68] width 15 height 15
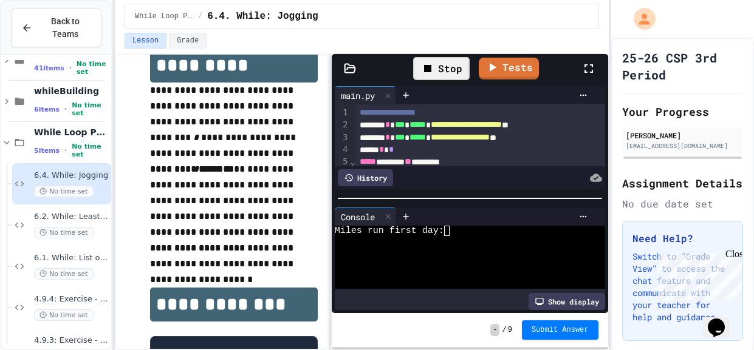
click at [461, 246] on div at bounding box center [463, 241] width 257 height 10
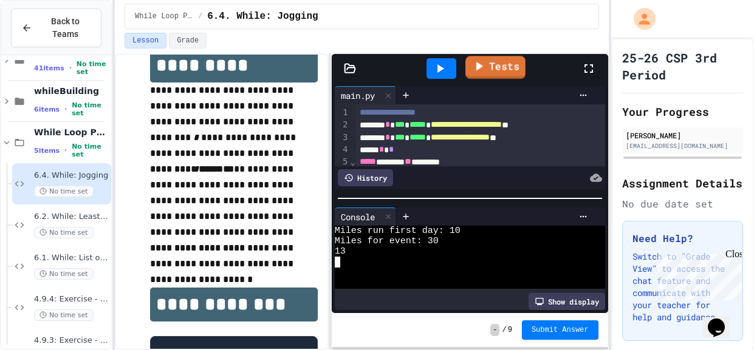
click at [480, 70] on icon at bounding box center [478, 66] width 15 height 15
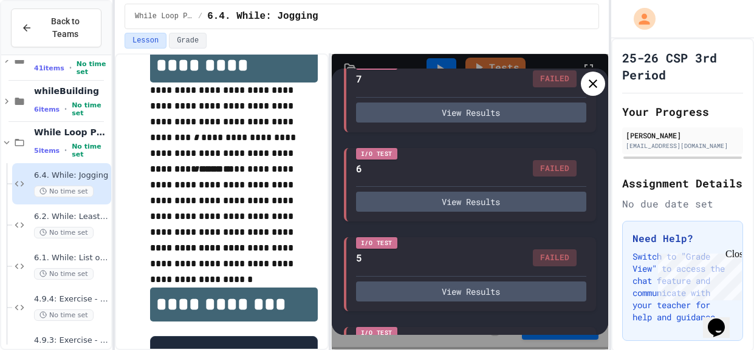
scroll to position [648, 0]
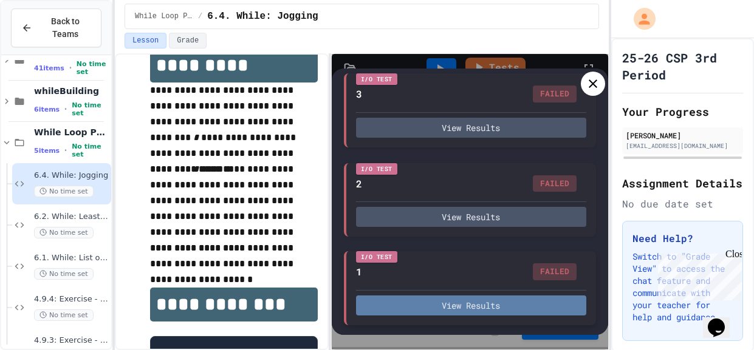
click at [442, 304] on button "View Results" at bounding box center [471, 306] width 230 height 20
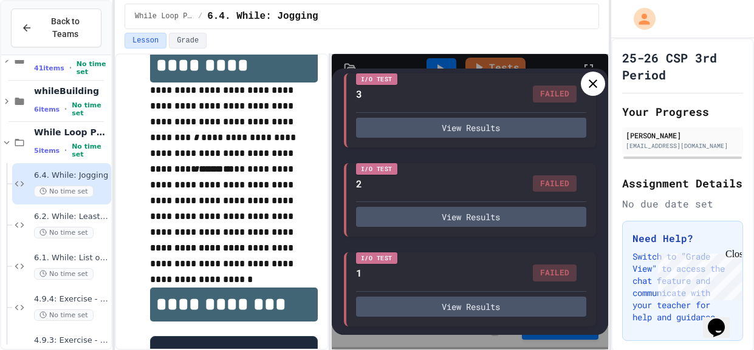
click at [595, 87] on icon at bounding box center [593, 84] width 15 height 15
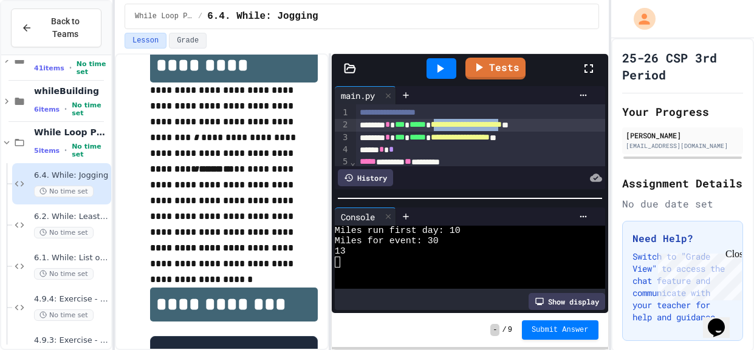
drag, startPoint x: 575, startPoint y: 125, endPoint x: 466, endPoint y: 127, distance: 108.7
click at [466, 127] on span "**********" at bounding box center [466, 124] width 71 height 9
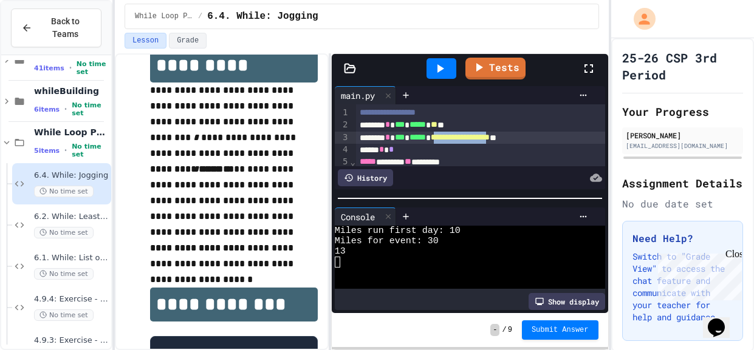
drag, startPoint x: 555, startPoint y: 135, endPoint x: 466, endPoint y: 139, distance: 88.2
click at [466, 139] on span "**********" at bounding box center [460, 137] width 59 height 9
click at [447, 58] on div at bounding box center [441, 68] width 30 height 21
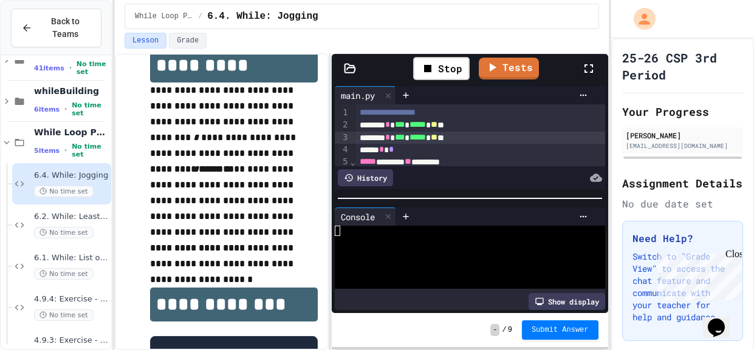
click at [383, 233] on div at bounding box center [463, 231] width 257 height 10
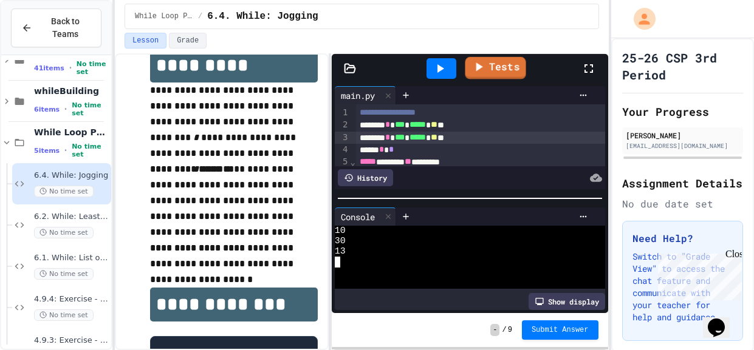
click at [476, 77] on link "Tests" at bounding box center [495, 68] width 61 height 22
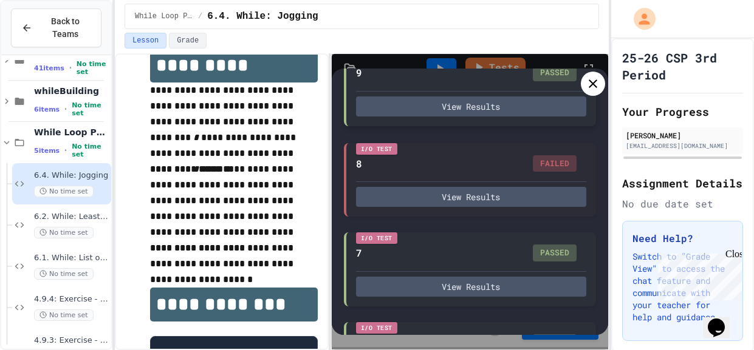
scroll to position [137, 0]
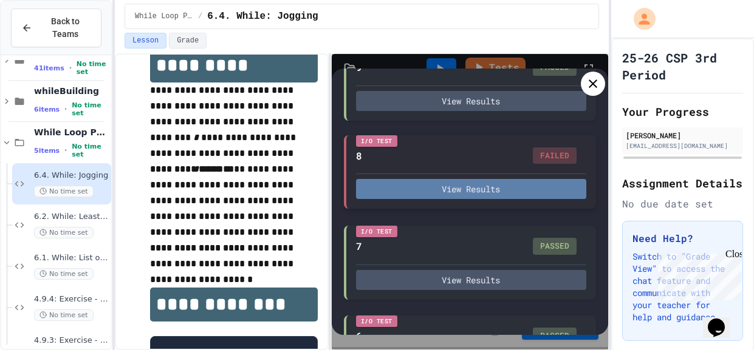
click at [471, 184] on button "View Results" at bounding box center [471, 189] width 230 height 20
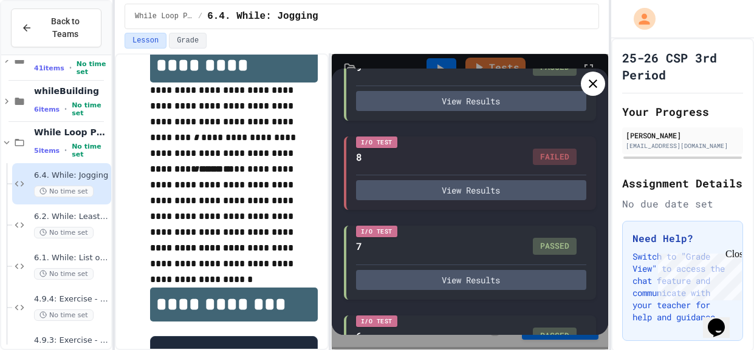
click at [592, 83] on icon at bounding box center [593, 84] width 9 height 9
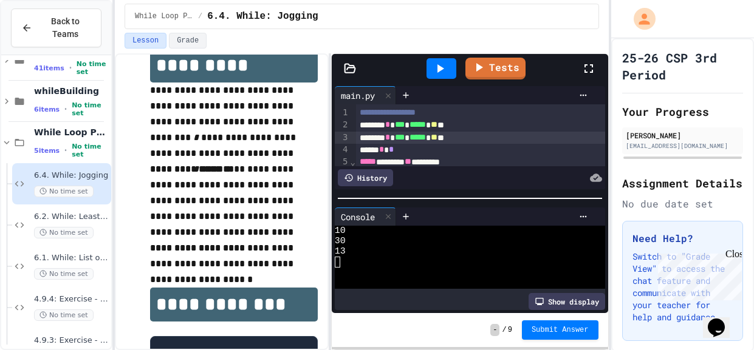
click at [437, 72] on icon at bounding box center [439, 68] width 15 height 15
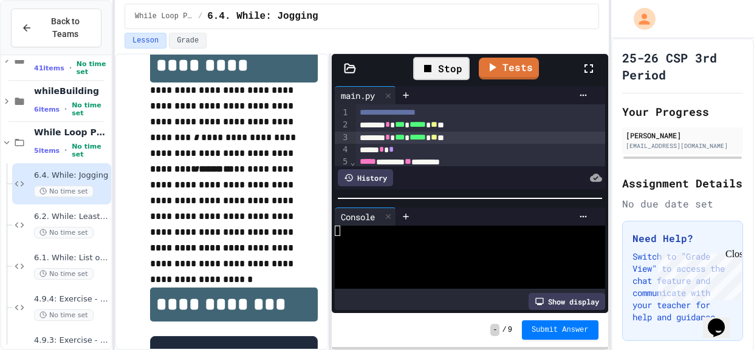
click at [398, 271] on div at bounding box center [463, 273] width 257 height 10
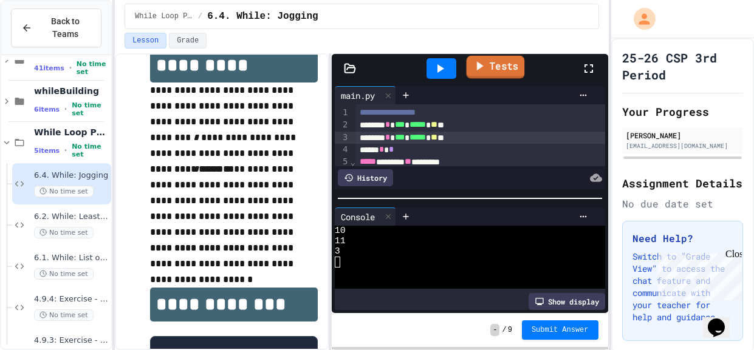
click at [480, 72] on icon at bounding box center [479, 65] width 14 height 15
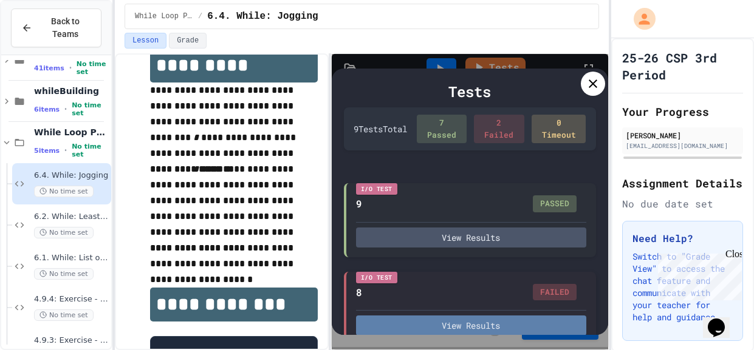
click at [442, 330] on button "View Results" at bounding box center [471, 326] width 230 height 20
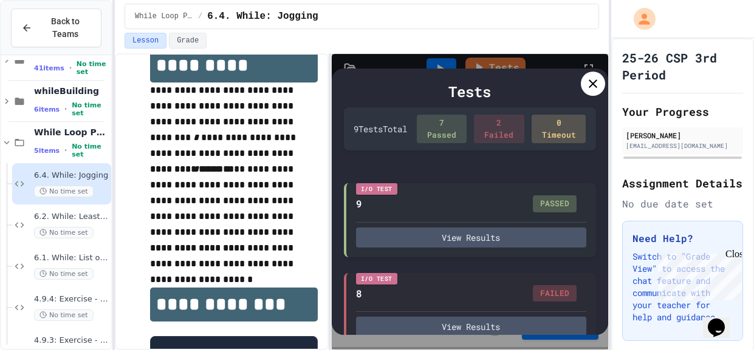
click at [598, 88] on icon at bounding box center [593, 84] width 15 height 15
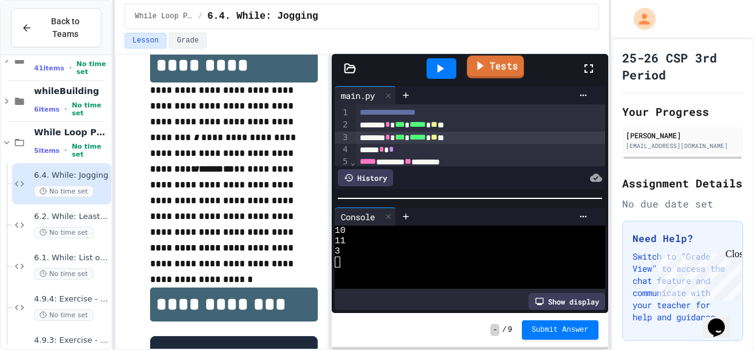
click at [474, 65] on icon at bounding box center [480, 65] width 14 height 15
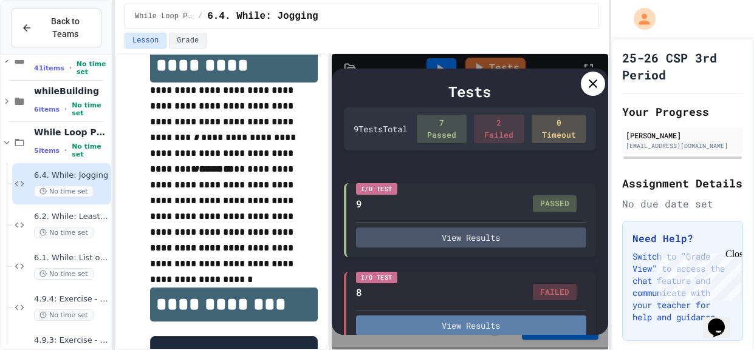
click at [446, 329] on button "View Results" at bounding box center [471, 326] width 230 height 20
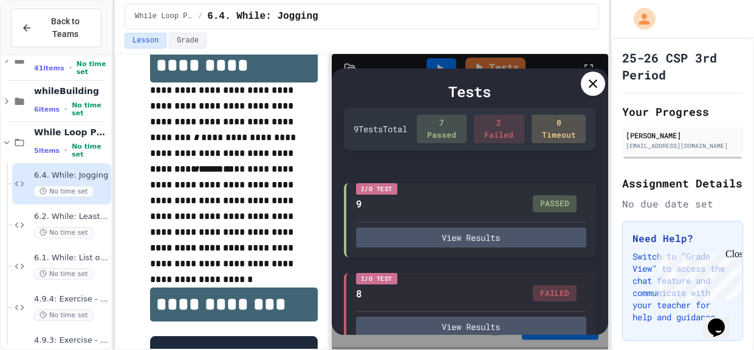
click at [590, 85] on icon at bounding box center [593, 84] width 9 height 9
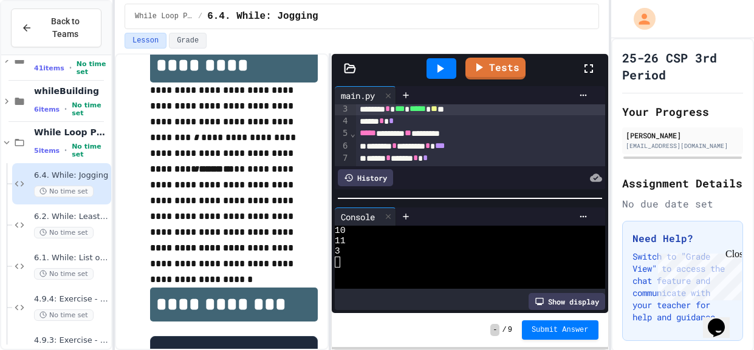
scroll to position [29, 0]
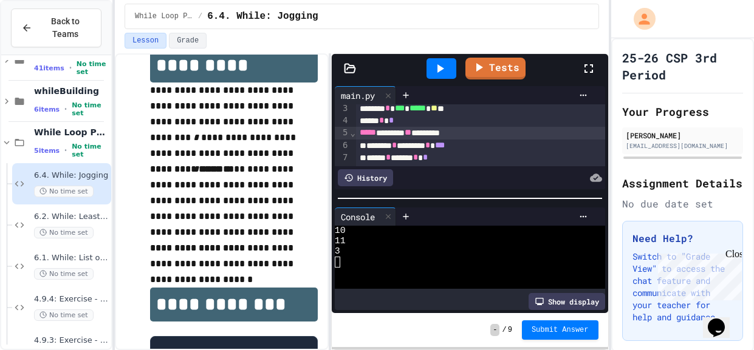
click at [443, 135] on div "***** ******* ** ********" at bounding box center [480, 133] width 249 height 12
click at [433, 66] on icon at bounding box center [439, 68] width 15 height 15
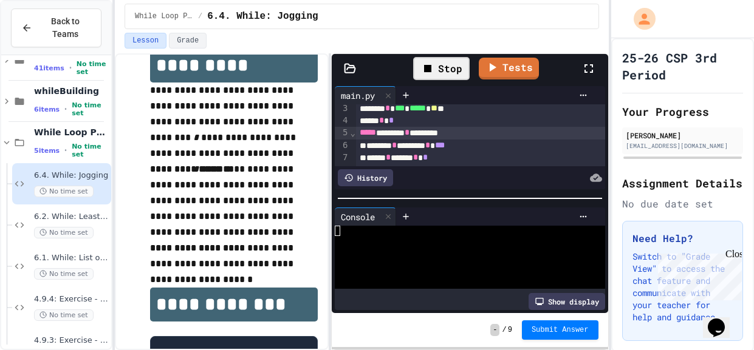
click at [411, 263] on div at bounding box center [463, 262] width 257 height 10
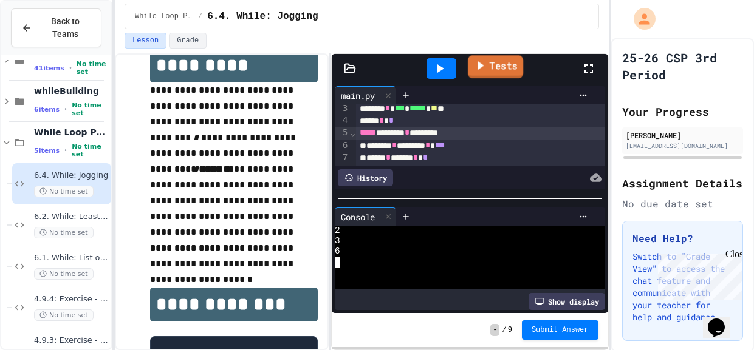
click at [484, 55] on div "Tests" at bounding box center [474, 68] width 213 height 33
click at [482, 66] on icon at bounding box center [479, 66] width 7 height 9
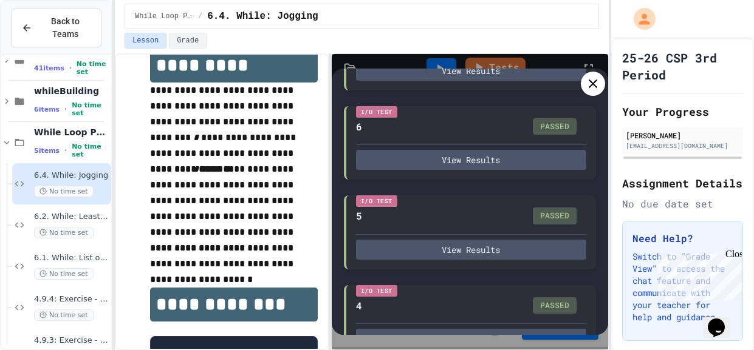
scroll to position [648, 0]
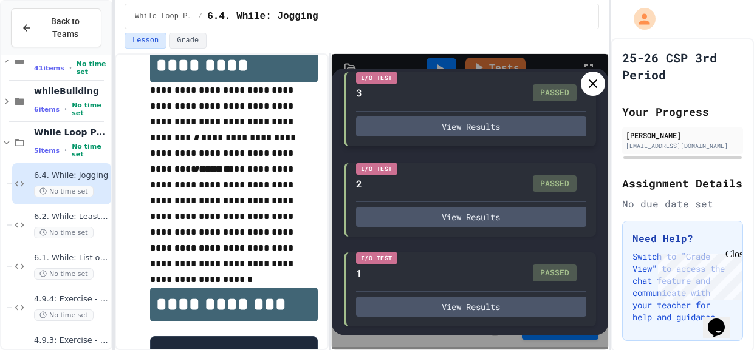
click at [581, 98] on div "3 PASSED" at bounding box center [471, 91] width 230 height 19
click at [587, 89] on icon at bounding box center [593, 84] width 15 height 15
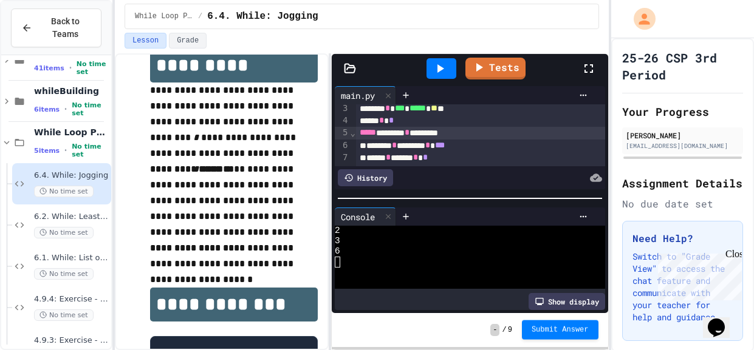
click at [553, 339] on div "Submit Answer" at bounding box center [560, 330] width 77 height 19
click at [581, 219] on icon at bounding box center [583, 217] width 10 height 10
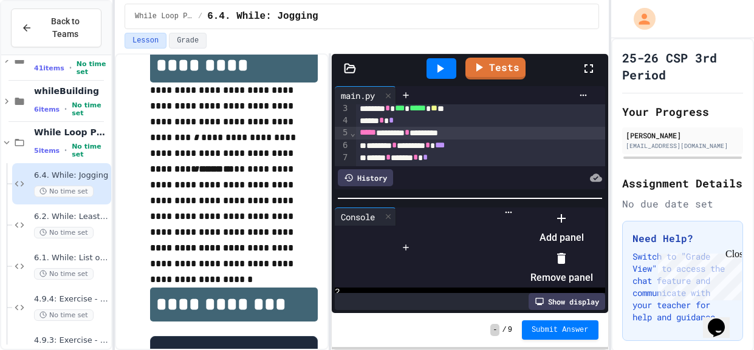
click at [569, 260] on icon at bounding box center [561, 258] width 15 height 15
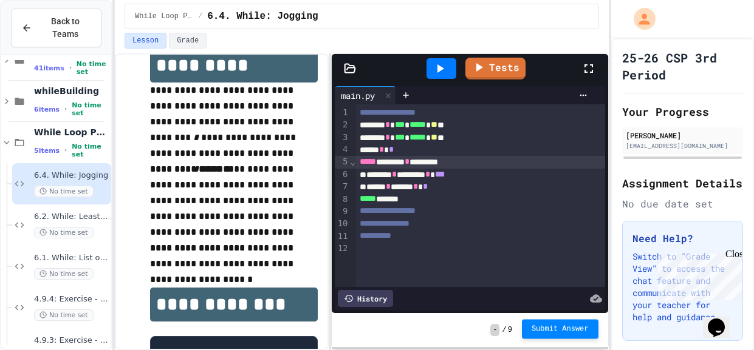
click at [548, 331] on span "Submit Answer" at bounding box center [559, 329] width 57 height 10
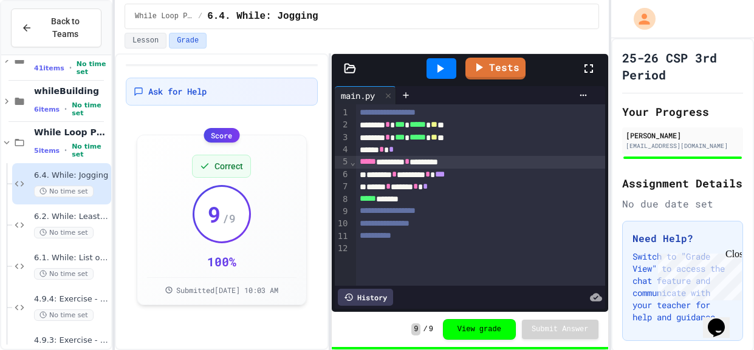
click at [451, 66] on div at bounding box center [441, 68] width 30 height 21
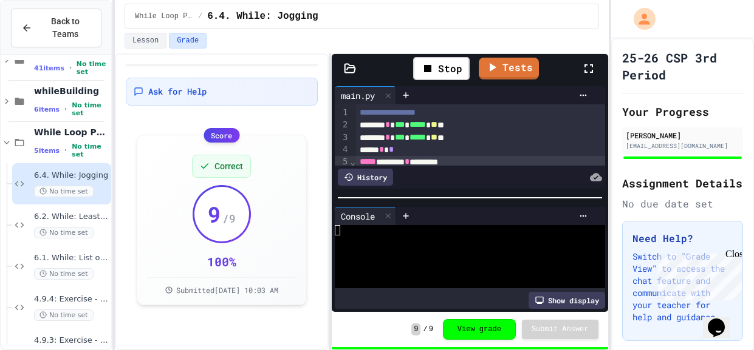
click at [451, 253] on div at bounding box center [463, 251] width 257 height 10
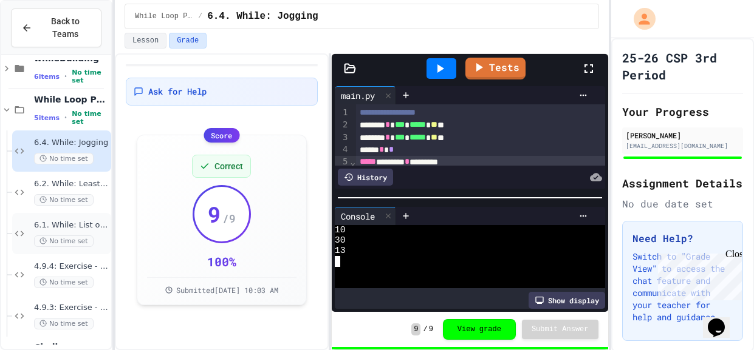
scroll to position [60, 0]
click at [96, 197] on div "No time set" at bounding box center [71, 201] width 75 height 12
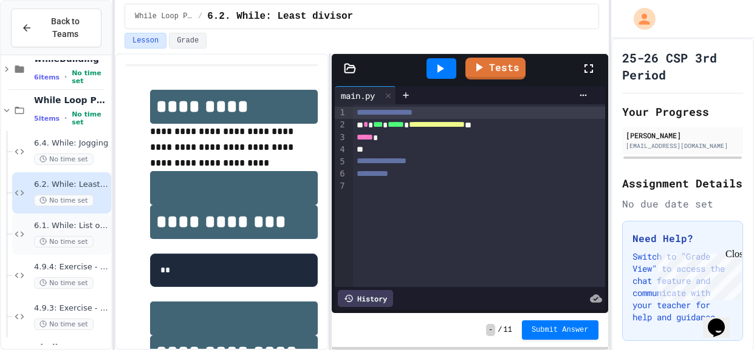
click at [88, 230] on span "6.1. While: List of squares" at bounding box center [71, 226] width 75 height 10
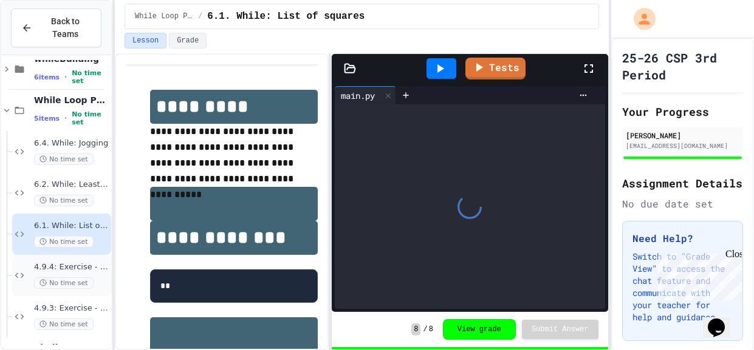
click at [95, 278] on div "No time set" at bounding box center [71, 284] width 75 height 12
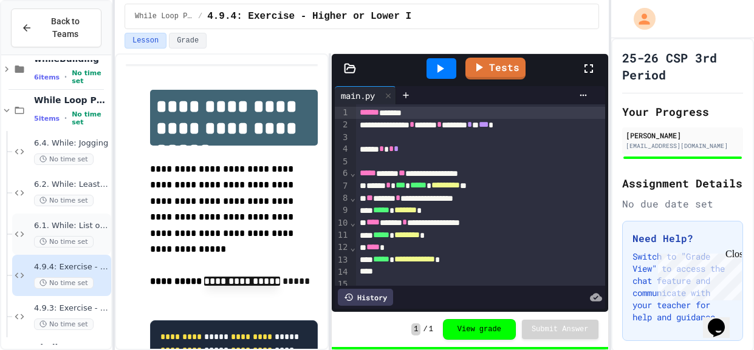
click at [92, 236] on div "No time set" at bounding box center [71, 242] width 75 height 12
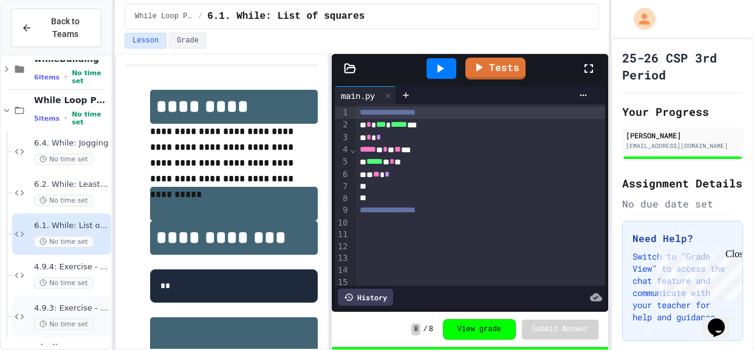
click at [96, 313] on span "4.9.3: Exercise - Target Sum" at bounding box center [71, 309] width 75 height 10
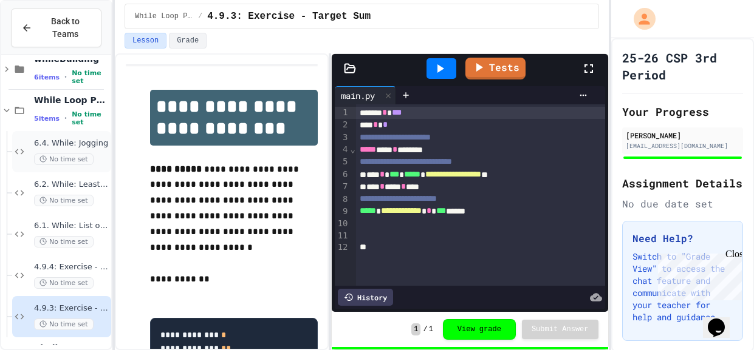
click at [87, 159] on span "No time set" at bounding box center [64, 160] width 60 height 12
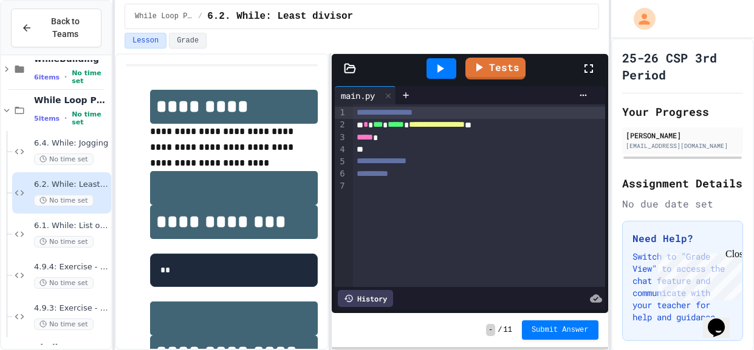
click at [395, 139] on div "*****" at bounding box center [479, 138] width 252 height 12
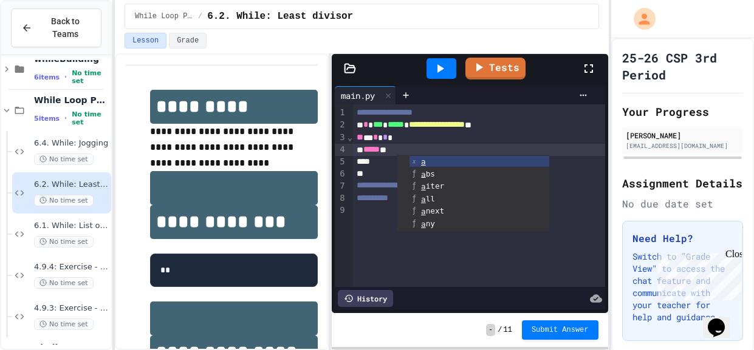
click at [546, 129] on div "**********" at bounding box center [479, 125] width 252 height 12
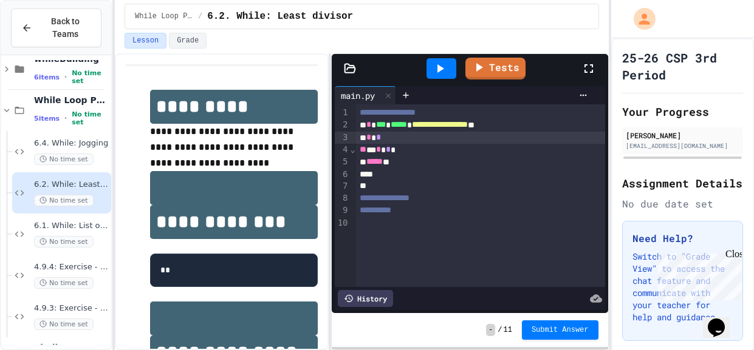
click at [437, 159] on div "***** *" at bounding box center [480, 162] width 249 height 12
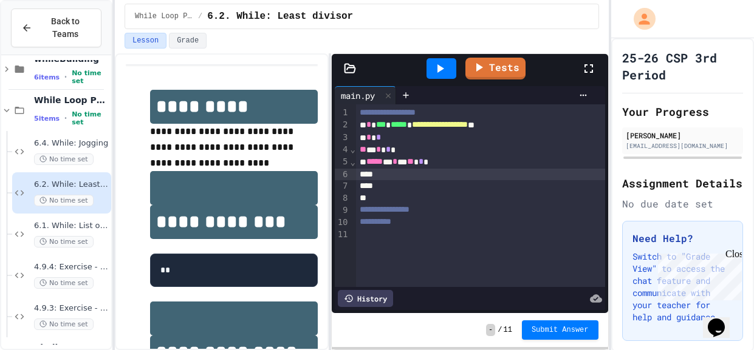
click at [482, 76] on link "Tests" at bounding box center [495, 69] width 60 height 22
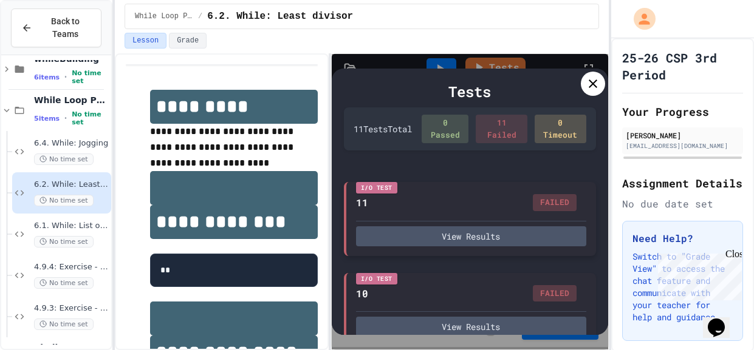
click at [429, 223] on div "View Results" at bounding box center [471, 234] width 230 height 26
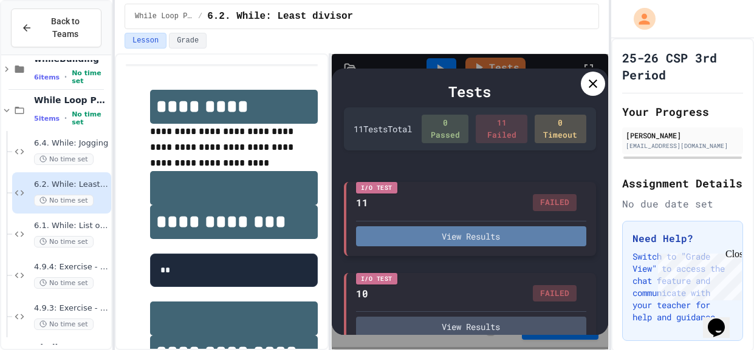
click at [426, 227] on button "View Results" at bounding box center [471, 237] width 230 height 20
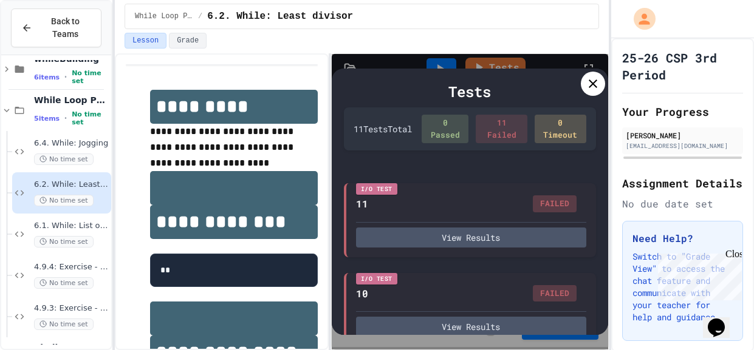
click at [588, 91] on icon at bounding box center [593, 84] width 15 height 15
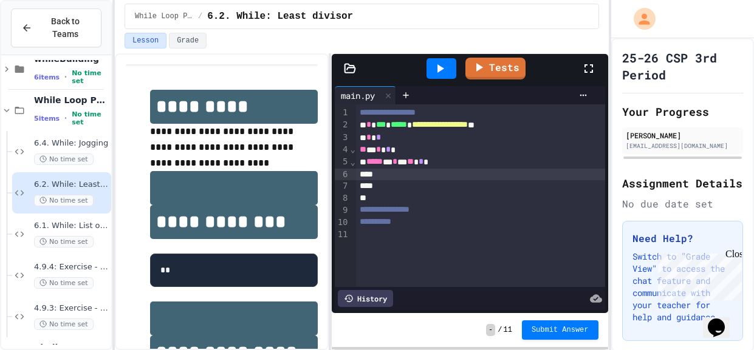
click at [512, 157] on div "***** * * * ** * *" at bounding box center [480, 162] width 249 height 12
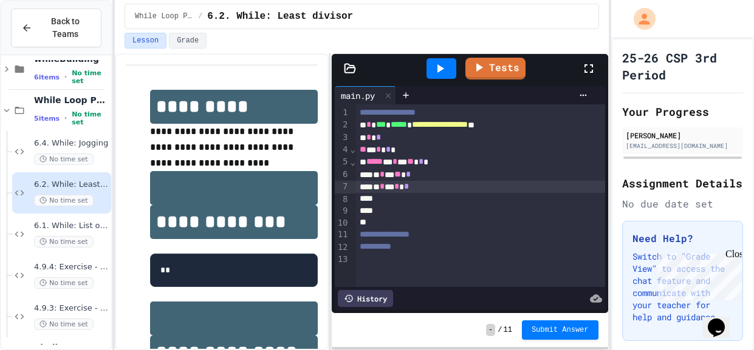
click at [446, 64] on icon at bounding box center [439, 68] width 15 height 15
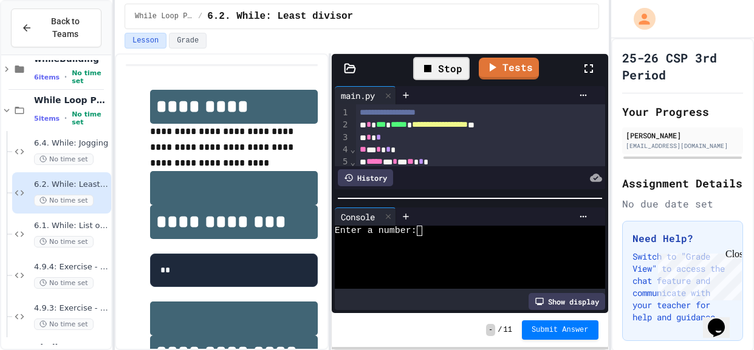
click at [398, 255] on div at bounding box center [463, 252] width 257 height 10
click at [395, 252] on div at bounding box center [463, 252] width 257 height 10
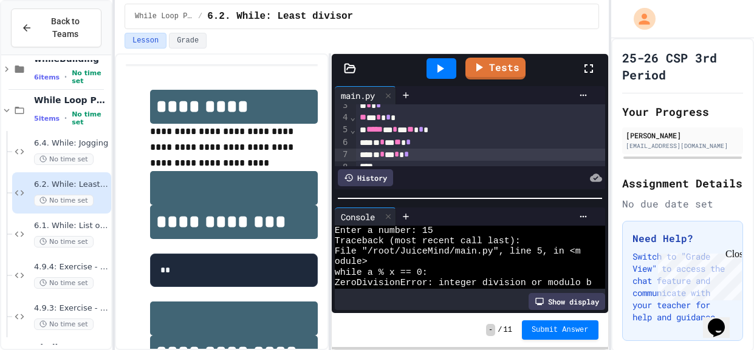
scroll to position [32, 0]
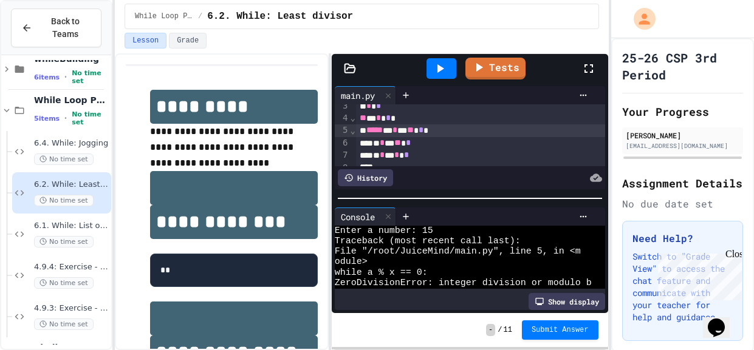
click at [415, 129] on div "***** * * * ** * *" at bounding box center [480, 131] width 249 height 12
click at [420, 132] on div "***** * * * ** * *" at bounding box center [480, 131] width 249 height 12
click at [444, 73] on icon at bounding box center [439, 68] width 15 height 15
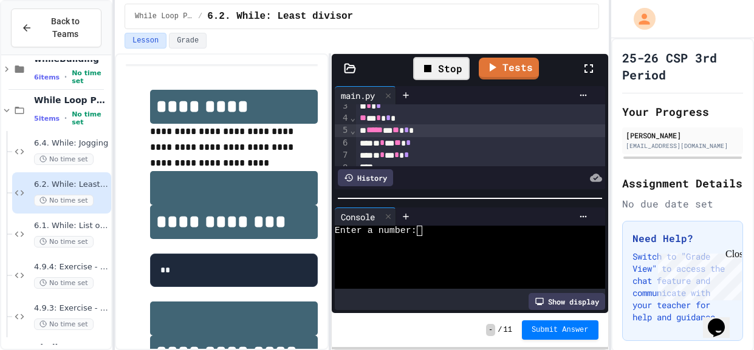
click at [432, 245] on div at bounding box center [463, 241] width 257 height 10
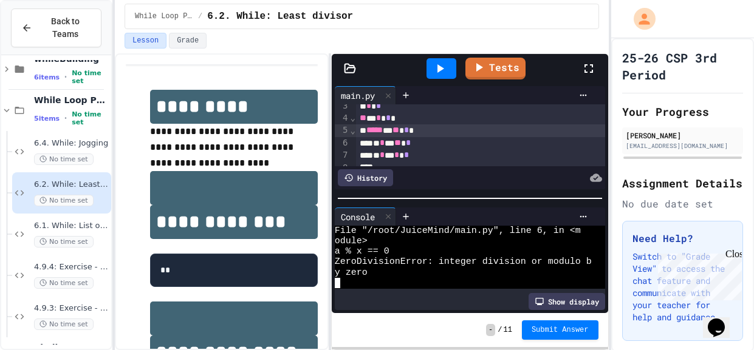
scroll to position [21, 0]
click at [431, 130] on div "***** * ** * *" at bounding box center [480, 131] width 249 height 12
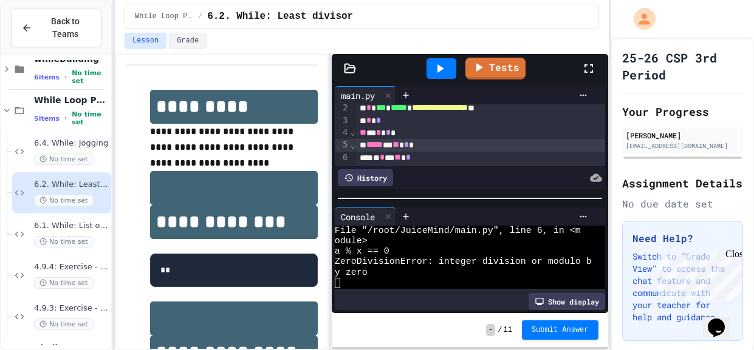
scroll to position [19, 0]
click at [394, 118] on div "* * *" at bounding box center [480, 118] width 249 height 12
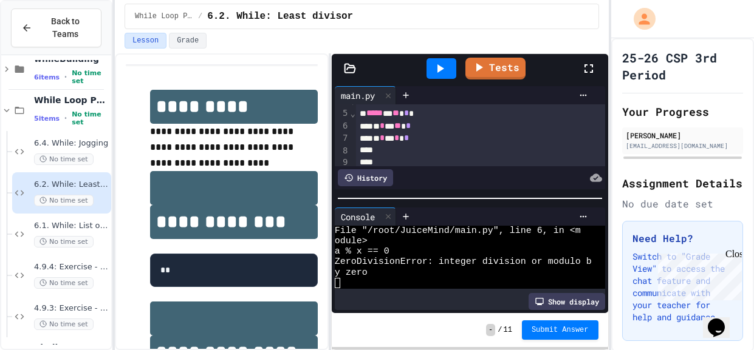
scroll to position [50, 0]
click at [432, 111] on div "***** * ** * *" at bounding box center [480, 112] width 249 height 12
click at [434, 66] on icon at bounding box center [439, 68] width 15 height 15
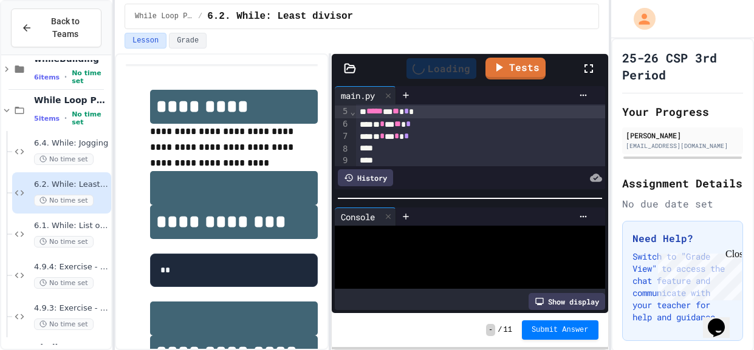
scroll to position [0, 0]
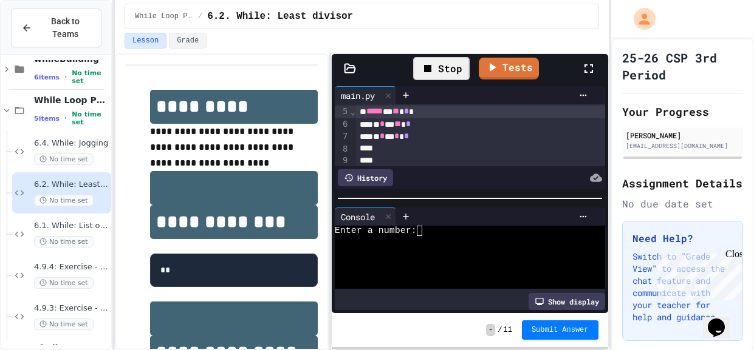
click at [433, 249] on div at bounding box center [463, 252] width 257 height 10
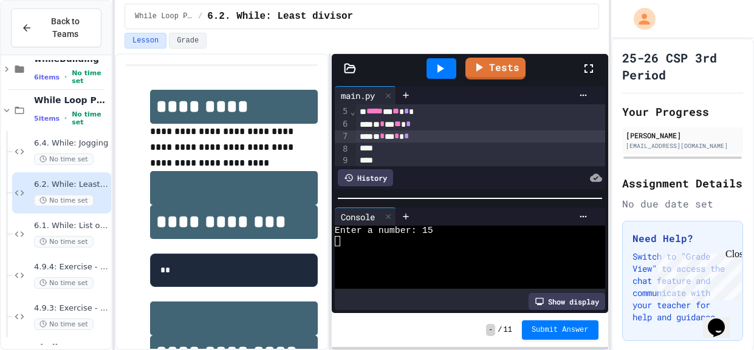
click at [473, 136] on div "* * * * *" at bounding box center [480, 137] width 249 height 12
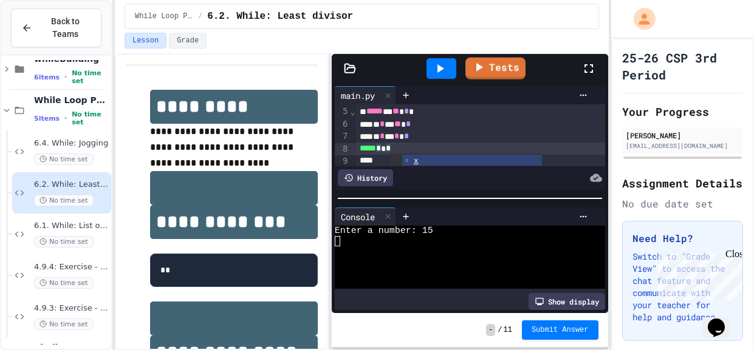
click at [439, 65] on icon at bounding box center [440, 68] width 7 height 9
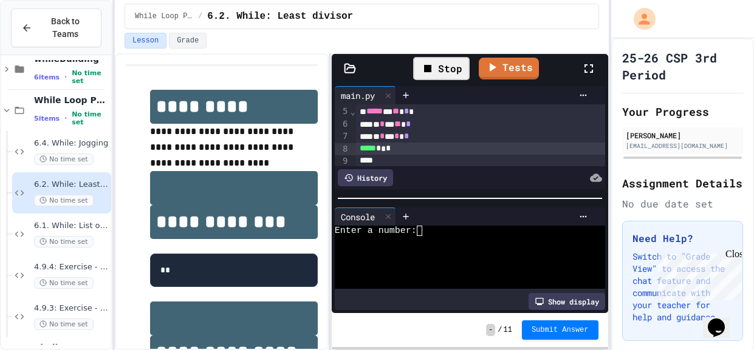
click at [417, 236] on div at bounding box center [463, 241] width 257 height 10
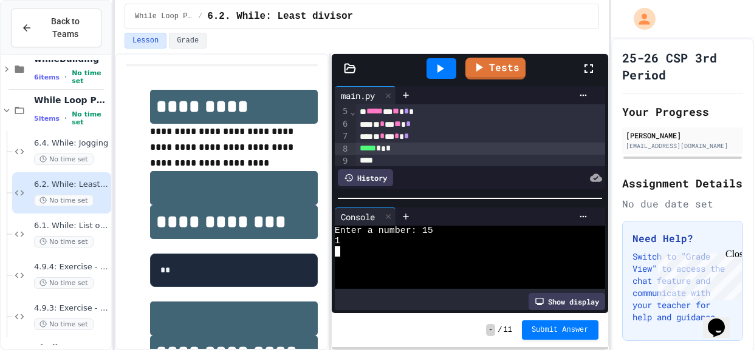
click at [357, 149] on div "***** * * *" at bounding box center [480, 149] width 249 height 12
click at [357, 149] on div "***** ***" at bounding box center [480, 149] width 249 height 12
click at [454, 67] on div at bounding box center [441, 68] width 30 height 21
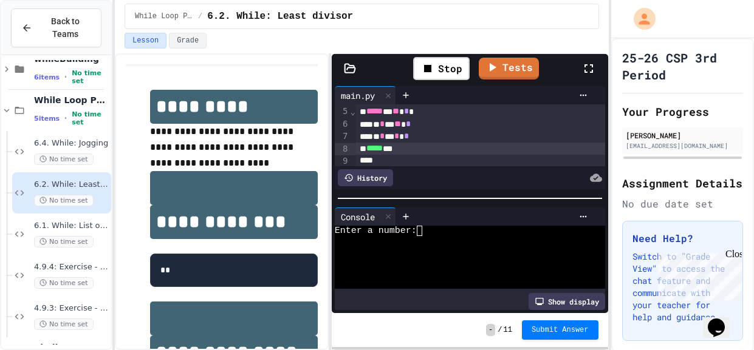
click at [425, 247] on div at bounding box center [463, 252] width 257 height 10
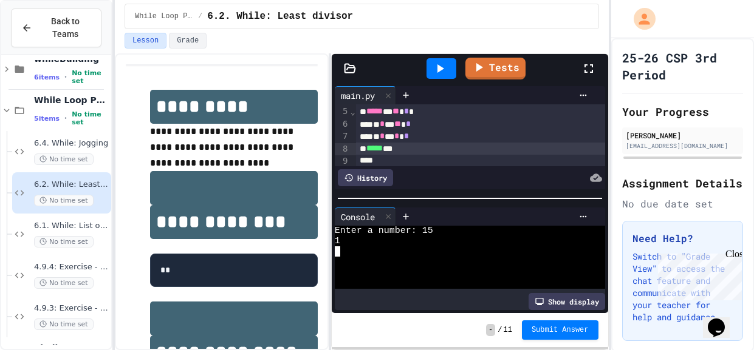
click at [449, 75] on div at bounding box center [441, 68] width 30 height 21
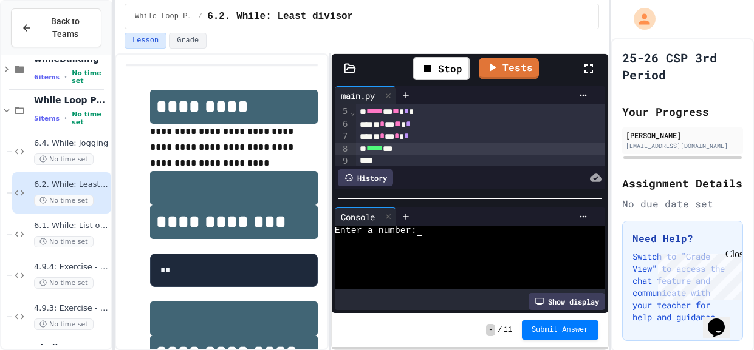
click at [423, 261] on div at bounding box center [463, 262] width 257 height 10
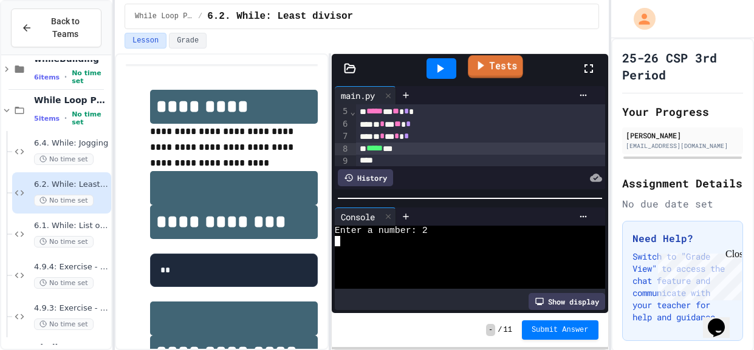
click at [482, 72] on icon at bounding box center [479, 65] width 13 height 15
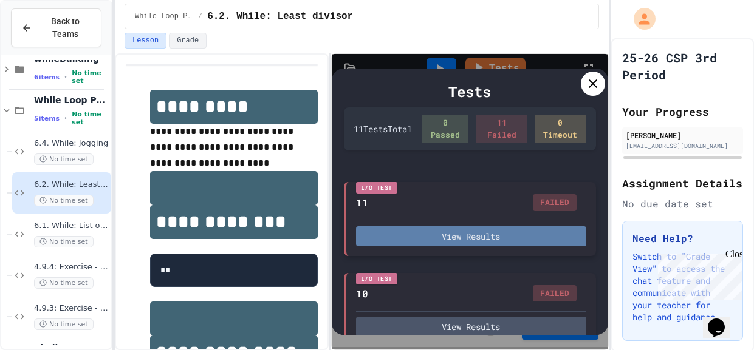
click at [437, 237] on button "View Results" at bounding box center [471, 237] width 230 height 20
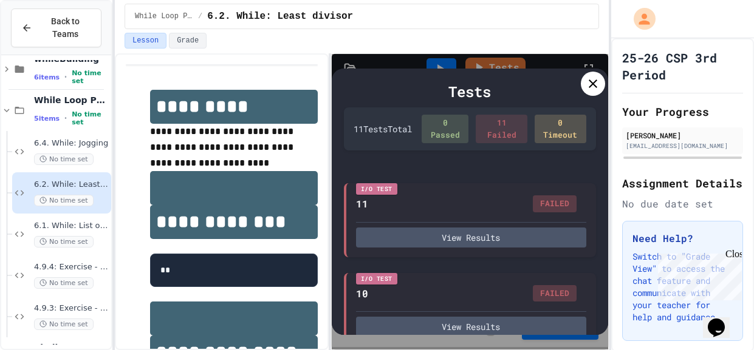
click at [600, 75] on div at bounding box center [593, 84] width 24 height 24
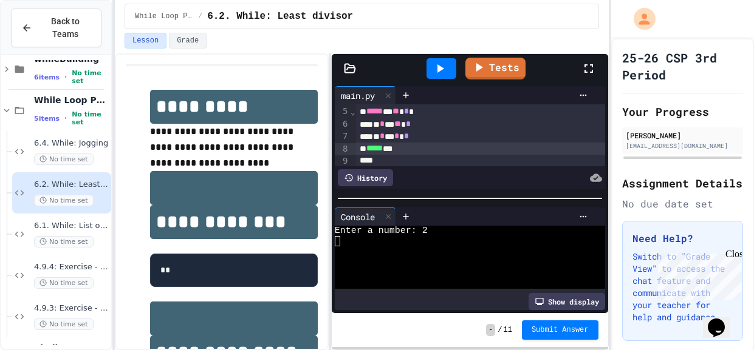
click at [428, 77] on div at bounding box center [441, 68] width 30 height 21
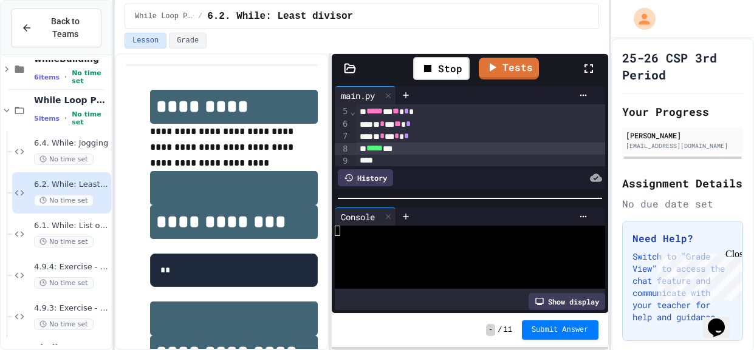
click at [382, 283] on div at bounding box center [463, 283] width 257 height 10
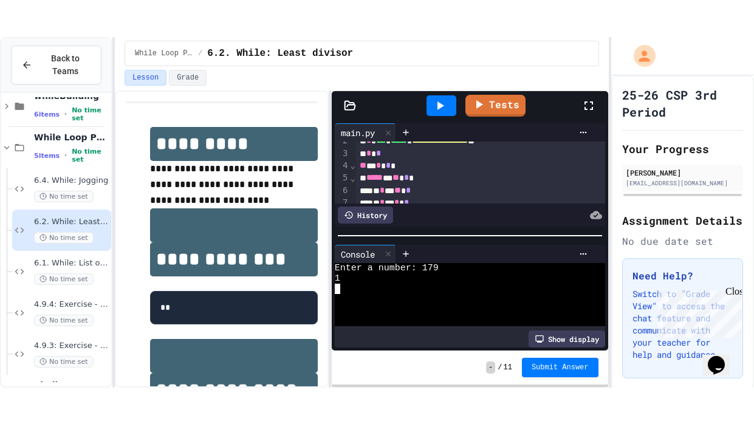
scroll to position [29, 0]
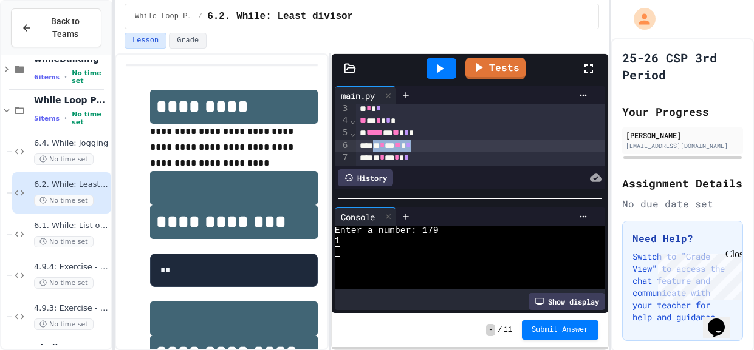
drag, startPoint x: 378, startPoint y: 146, endPoint x: 440, endPoint y: 147, distance: 62.0
click at [440, 147] on div "* * * ** *" at bounding box center [480, 146] width 249 height 12
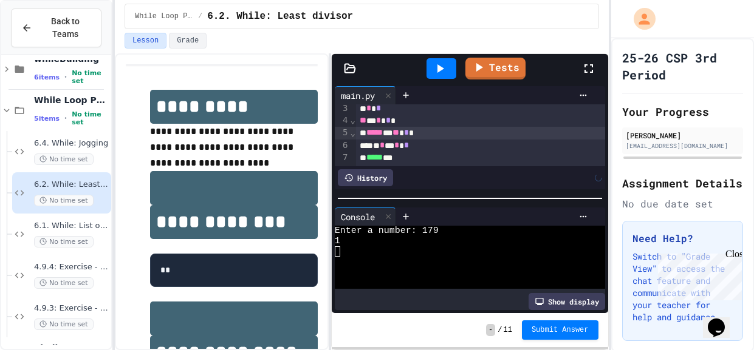
click at [443, 149] on div "* * * * *" at bounding box center [480, 146] width 249 height 12
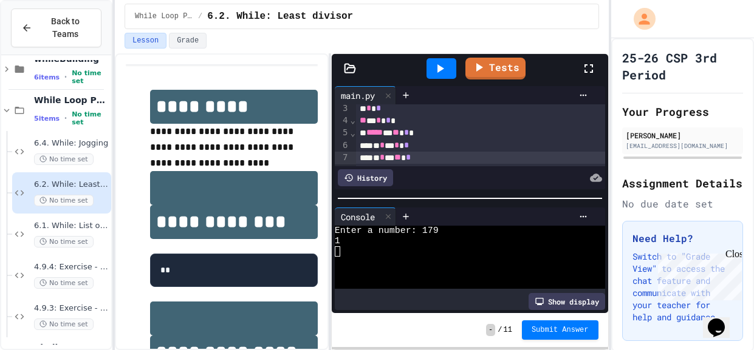
click at [440, 69] on icon at bounding box center [440, 68] width 7 height 9
click at [592, 68] on icon at bounding box center [588, 68] width 15 height 15
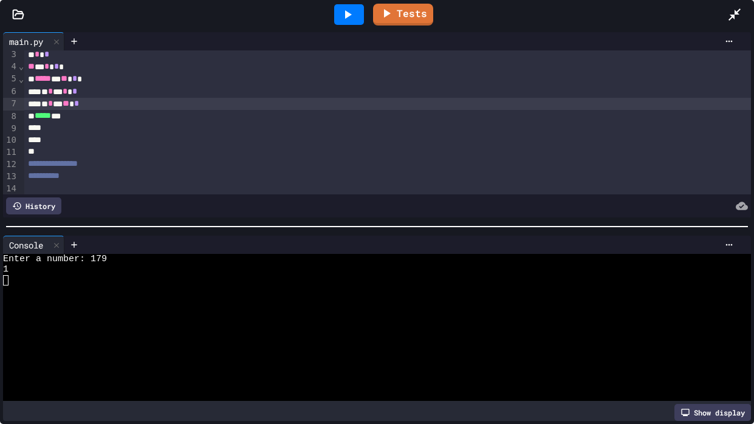
scroll to position [0, 0]
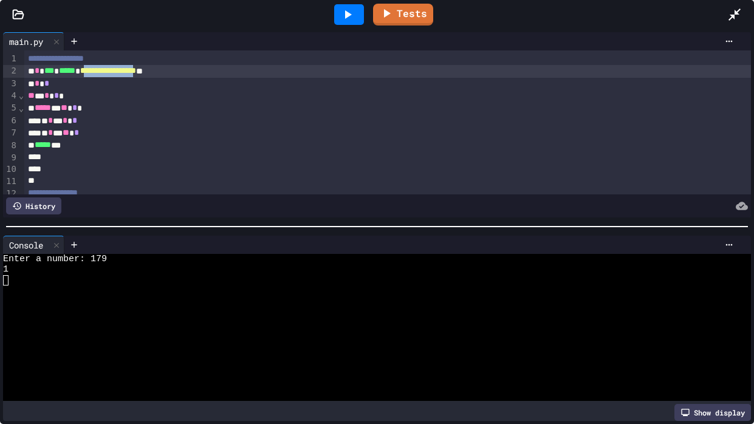
drag, startPoint x: 105, startPoint y: 71, endPoint x: 186, endPoint y: 73, distance: 81.4
click at [136, 73] on span "**********" at bounding box center [108, 70] width 56 height 9
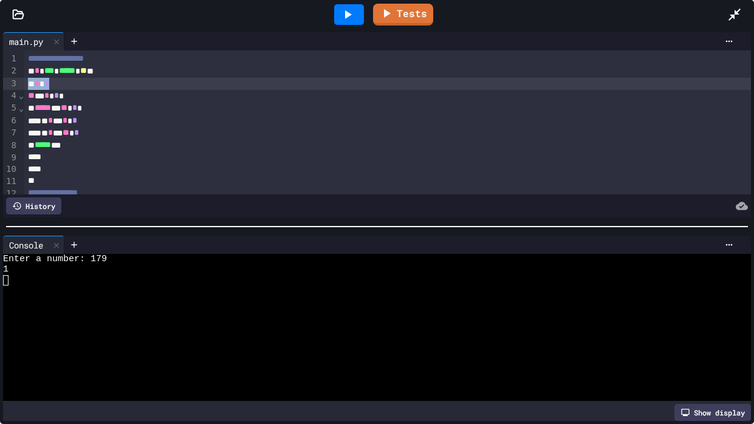
drag, startPoint x: 65, startPoint y: 80, endPoint x: 16, endPoint y: 85, distance: 49.4
click at [16, 85] on div "**********" at bounding box center [377, 122] width 748 height 144
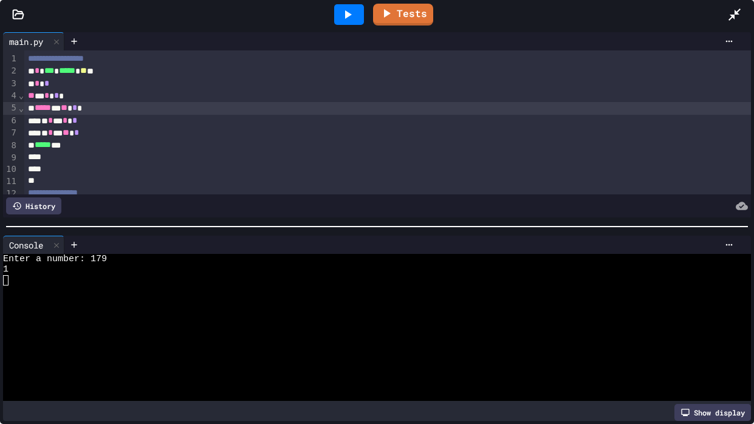
click at [77, 108] on span "*" at bounding box center [74, 107] width 5 height 9
click at [355, 15] on icon at bounding box center [347, 14] width 15 height 15
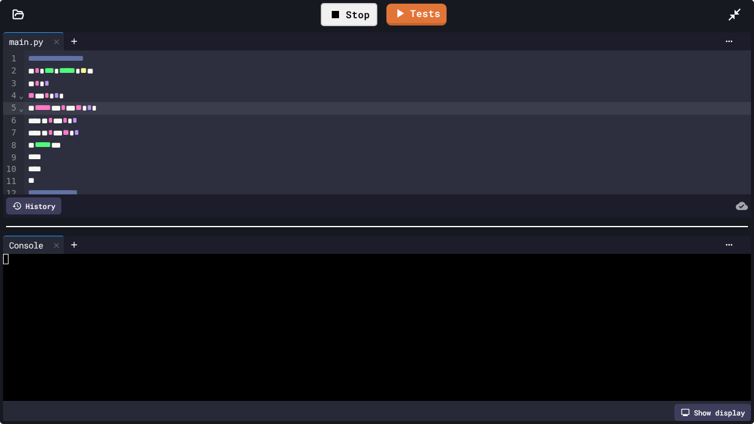
click at [176, 306] on div at bounding box center [372, 311] width 738 height 10
click at [60, 83] on div "* * *" at bounding box center [387, 84] width 726 height 12
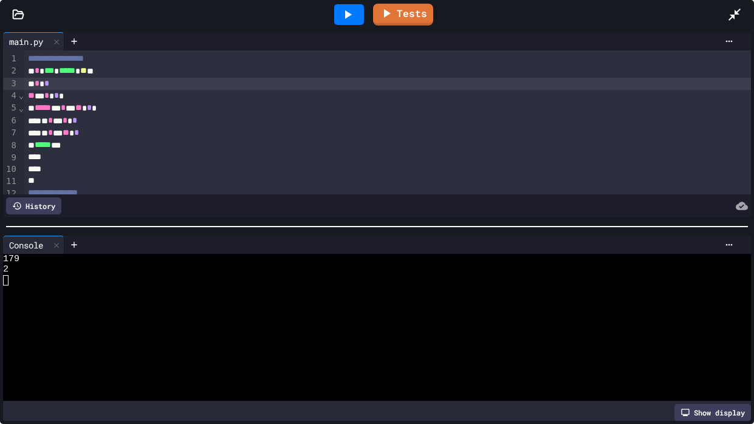
click at [344, 21] on icon at bounding box center [347, 14] width 15 height 15
click at [220, 242] on div at bounding box center [411, 245] width 655 height 10
click at [213, 251] on div at bounding box center [401, 245] width 674 height 18
click at [184, 279] on div at bounding box center [372, 280] width 738 height 10
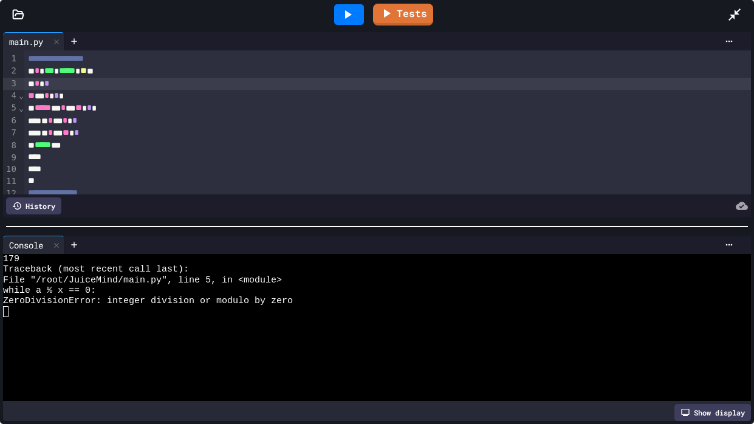
click at [76, 83] on div "* * *" at bounding box center [387, 84] width 726 height 12
click at [338, 20] on div at bounding box center [349, 14] width 30 height 21
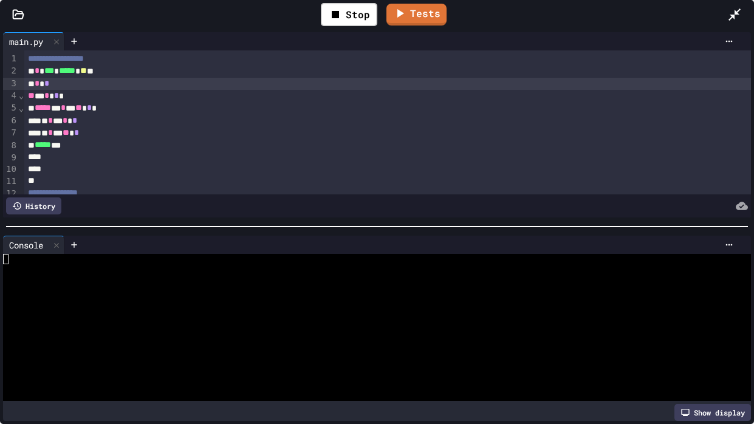
click at [222, 289] on div at bounding box center [372, 290] width 738 height 10
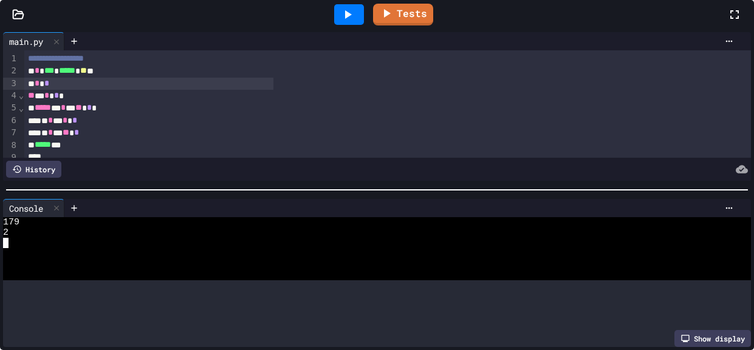
scroll to position [48, 0]
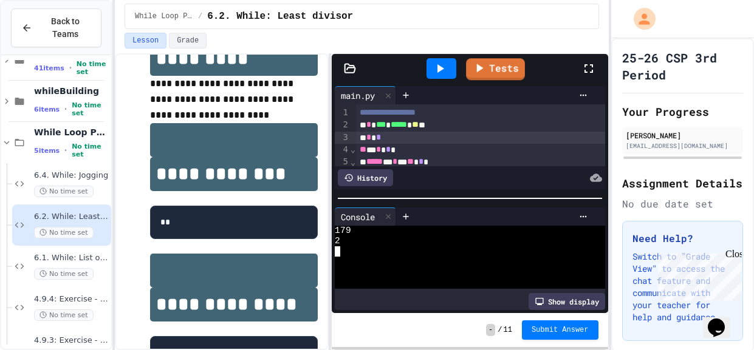
click at [456, 66] on div at bounding box center [441, 68] width 30 height 21
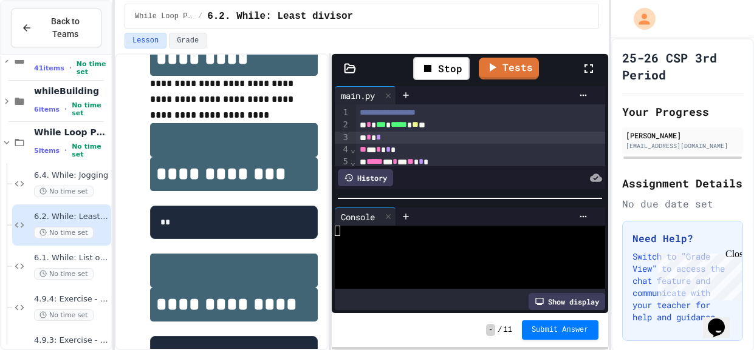
click at [369, 266] on div at bounding box center [463, 262] width 257 height 10
click at [389, 140] on div "* * *" at bounding box center [480, 138] width 249 height 12
click at [448, 57] on div at bounding box center [441, 68] width 42 height 33
click at [445, 73] on icon at bounding box center [439, 68] width 15 height 15
click at [392, 243] on div at bounding box center [463, 241] width 257 height 10
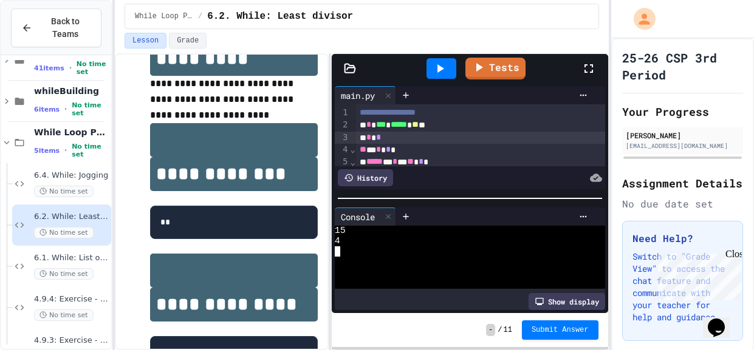
click at [401, 136] on div "* * *" at bounding box center [480, 138] width 249 height 12
click at [448, 75] on div at bounding box center [441, 68] width 30 height 21
click at [374, 253] on div at bounding box center [463, 252] width 257 height 10
click at [583, 72] on icon at bounding box center [588, 68] width 15 height 15
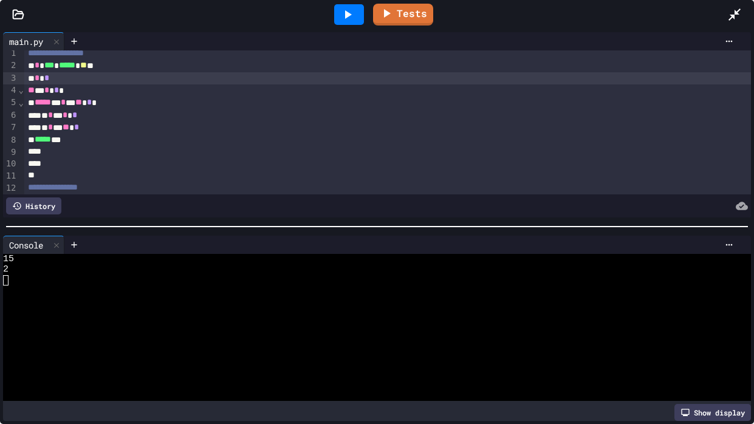
click at [57, 75] on div "* * *" at bounding box center [387, 78] width 726 height 12
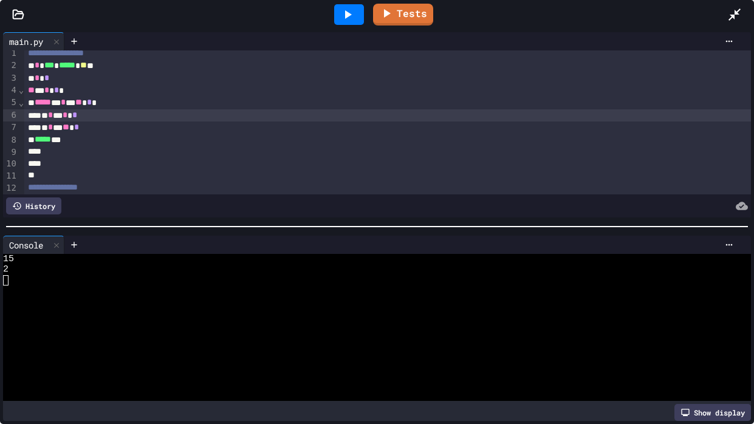
click at [148, 118] on div "* * * * *" at bounding box center [387, 115] width 726 height 12
click at [345, 11] on icon at bounding box center [348, 14] width 7 height 9
click at [46, 298] on div at bounding box center [372, 301] width 738 height 10
click at [82, 100] on span "**" at bounding box center [78, 102] width 7 height 9
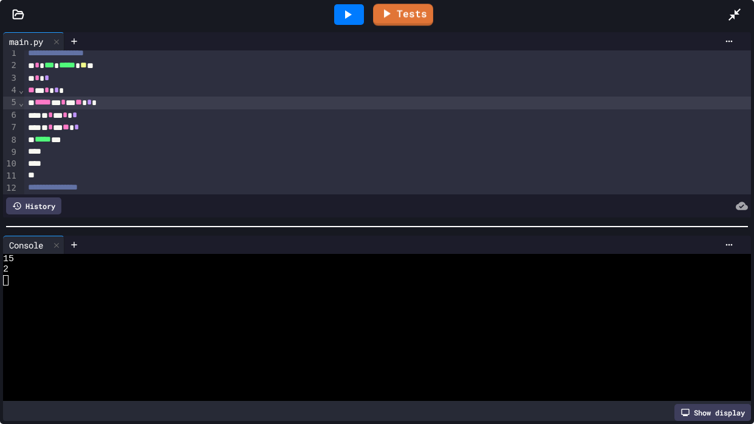
click at [335, 18] on div at bounding box center [349, 14] width 30 height 21
click at [117, 284] on div at bounding box center [372, 280] width 738 height 10
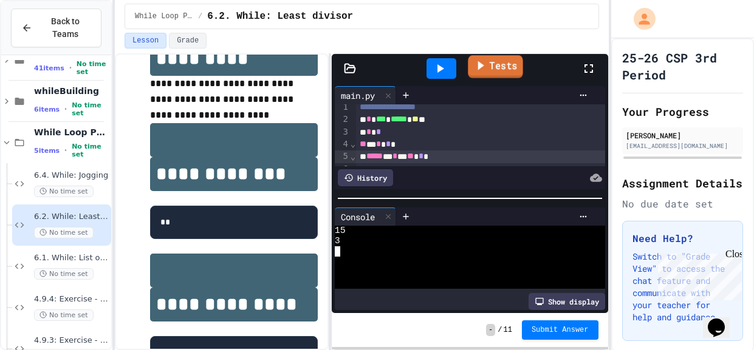
click at [483, 72] on icon at bounding box center [479, 65] width 13 height 15
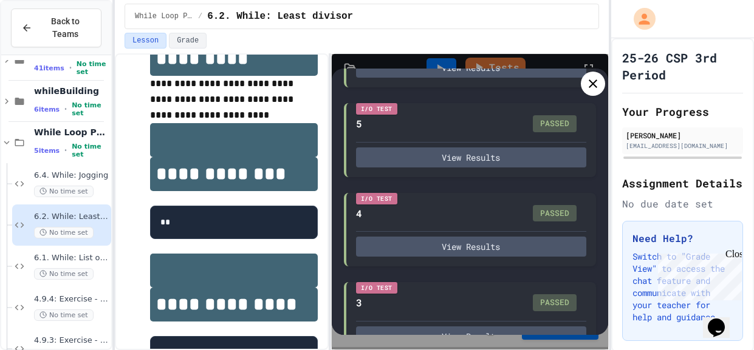
scroll to position [826, 0]
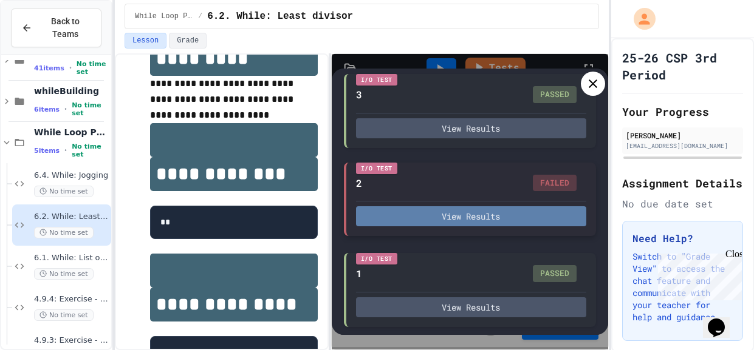
click at [560, 216] on button "View Results" at bounding box center [471, 217] width 230 height 20
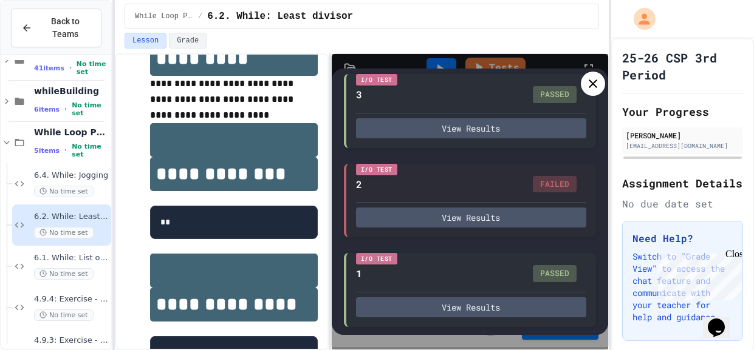
click at [596, 86] on icon at bounding box center [593, 84] width 15 height 15
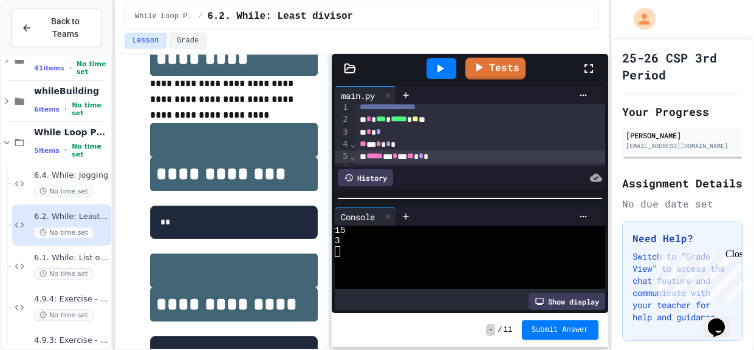
click at [434, 61] on icon at bounding box center [439, 68] width 15 height 15
click at [437, 241] on div at bounding box center [463, 241] width 257 height 10
click at [498, 61] on link "Tests" at bounding box center [495, 67] width 57 height 23
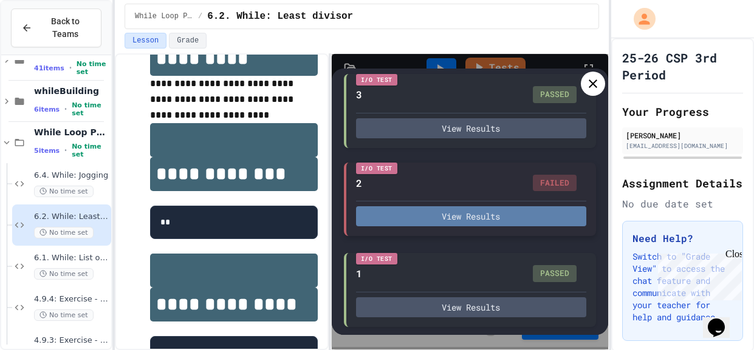
click at [488, 217] on button "View Results" at bounding box center [471, 217] width 230 height 20
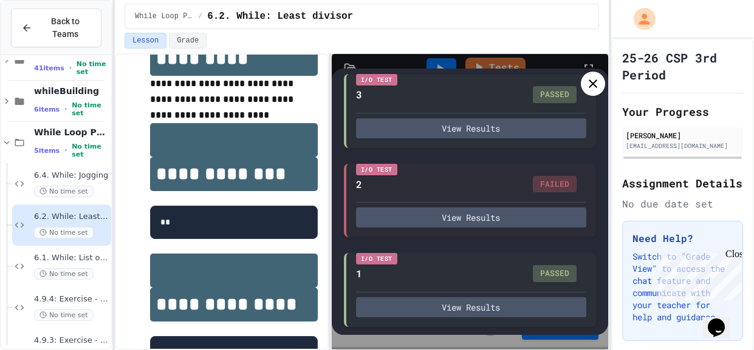
click at [593, 87] on icon at bounding box center [593, 84] width 15 height 15
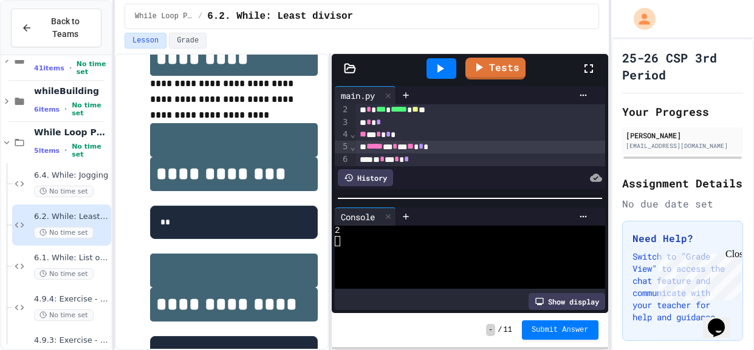
scroll to position [14, 0]
click at [381, 138] on span "*" at bounding box center [378, 135] width 5 height 9
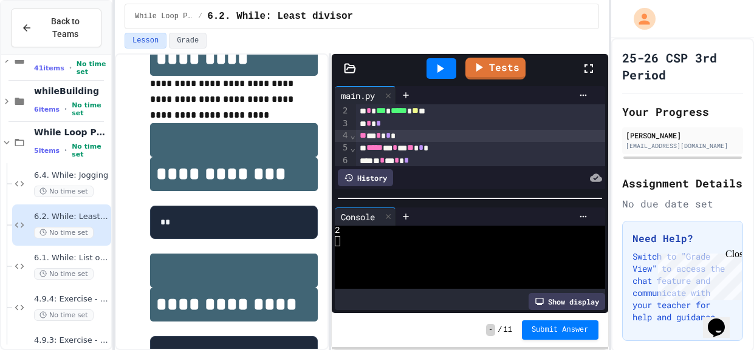
click at [402, 135] on div "** * * * *" at bounding box center [480, 136] width 249 height 12
click at [435, 66] on icon at bounding box center [439, 68] width 15 height 15
click at [417, 241] on div at bounding box center [463, 241] width 257 height 10
click at [490, 66] on link "Tests" at bounding box center [495, 67] width 58 height 23
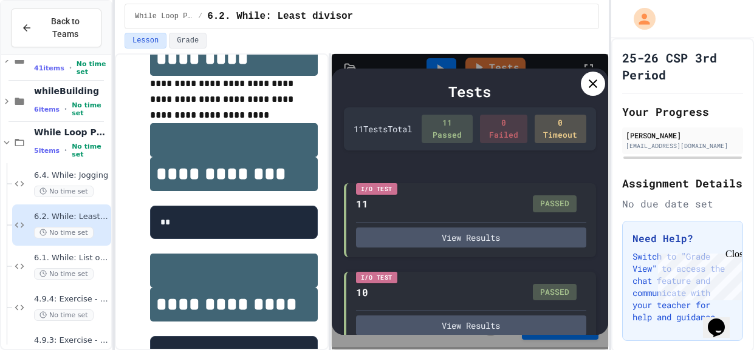
scroll to position [826, 0]
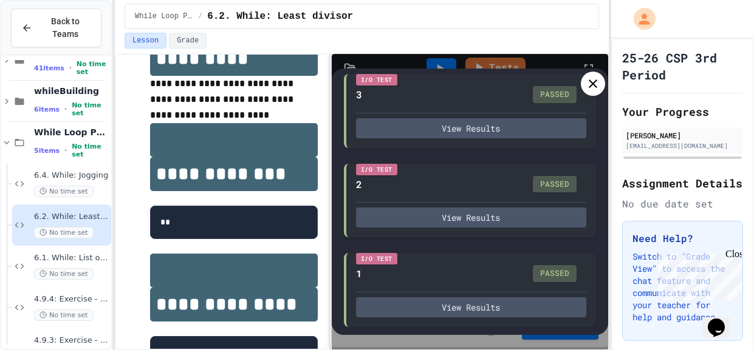
click at [593, 86] on icon at bounding box center [593, 84] width 15 height 15
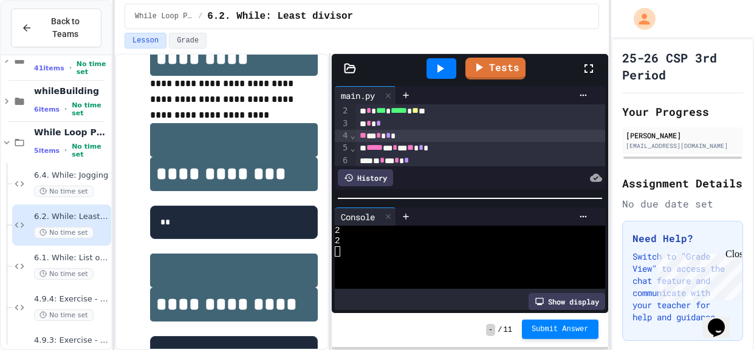
click at [567, 341] on div "- / 11 Submit Answer" at bounding box center [470, 330] width 276 height 34
click at [568, 335] on button "Submit Answer" at bounding box center [560, 328] width 77 height 19
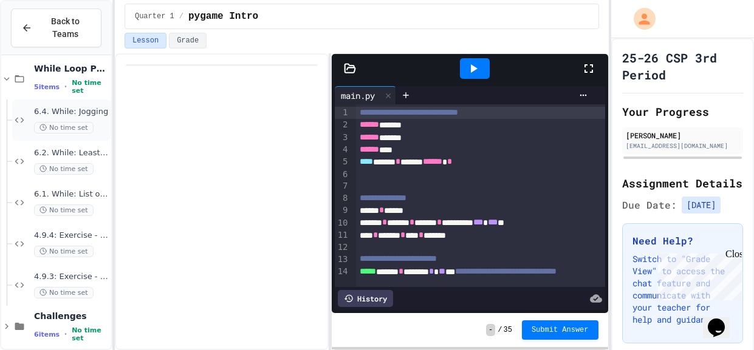
click at [27, 125] on div "6.4. While: Jogging No time set" at bounding box center [61, 120] width 99 height 41
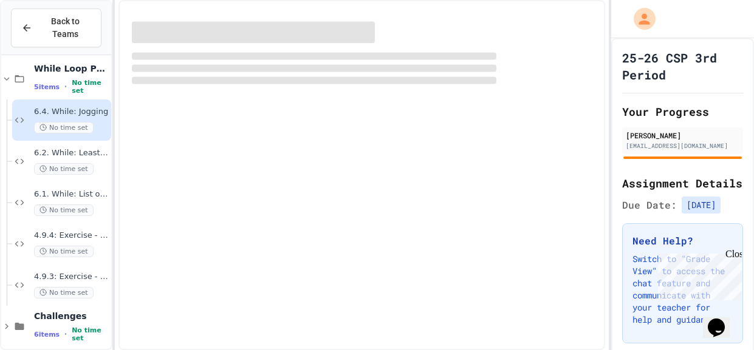
scroll to position [87, 0]
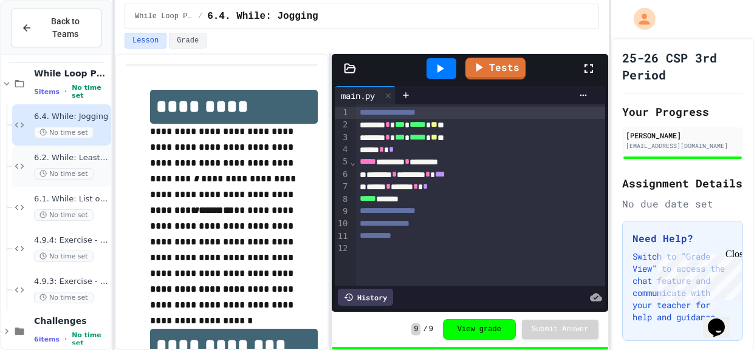
click at [20, 163] on icon at bounding box center [19, 166] width 15 height 11
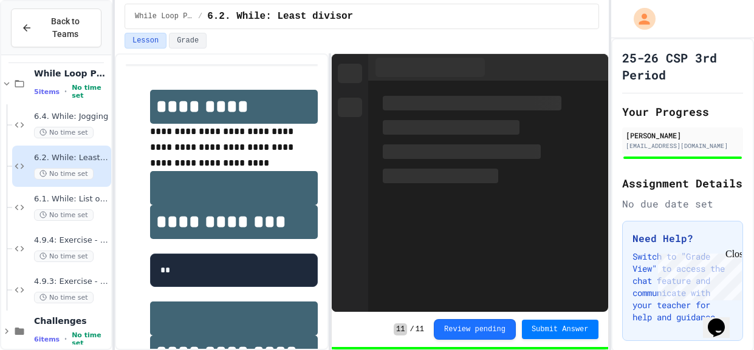
scroll to position [101, 0]
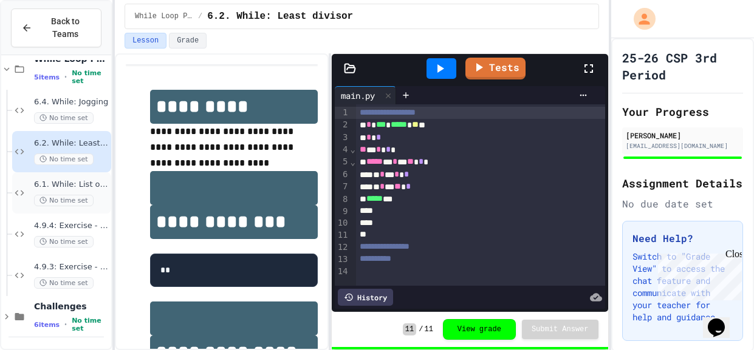
click at [14, 200] on div "6.1. While: List of squares No time set" at bounding box center [61, 193] width 99 height 41
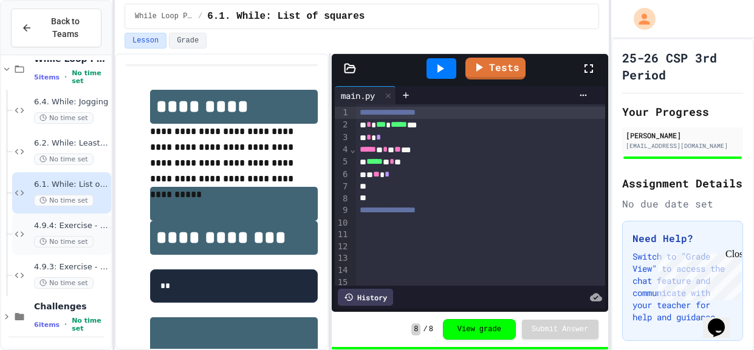
click at [36, 228] on span "4.9.4: Exercise - Higher or Lower I" at bounding box center [71, 226] width 75 height 10
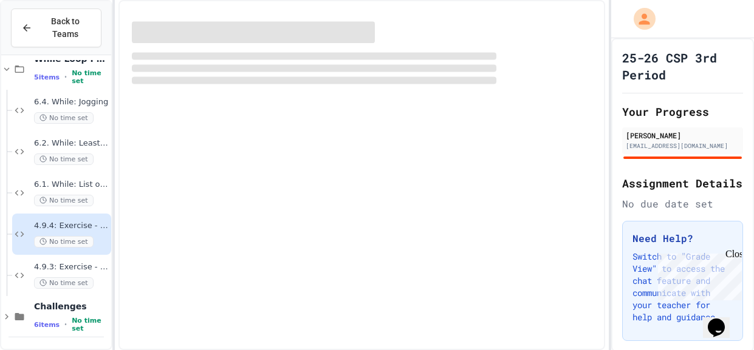
scroll to position [87, 0]
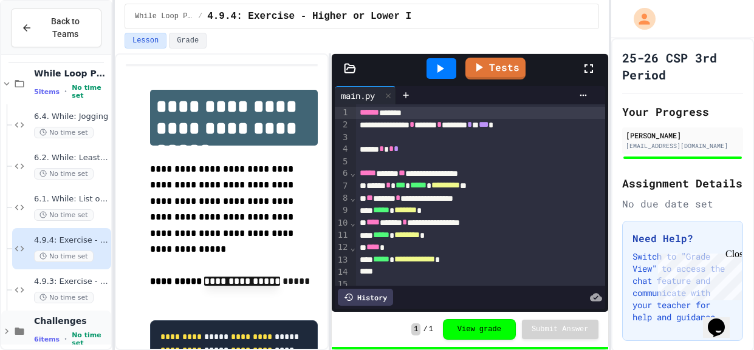
click at [20, 311] on div "Challenges 6 items • No time set" at bounding box center [56, 331] width 110 height 41
click at [93, 277] on span "4.9.3: Exercise - Target Sum" at bounding box center [71, 282] width 75 height 10
